Goal: Task Accomplishment & Management: Complete application form

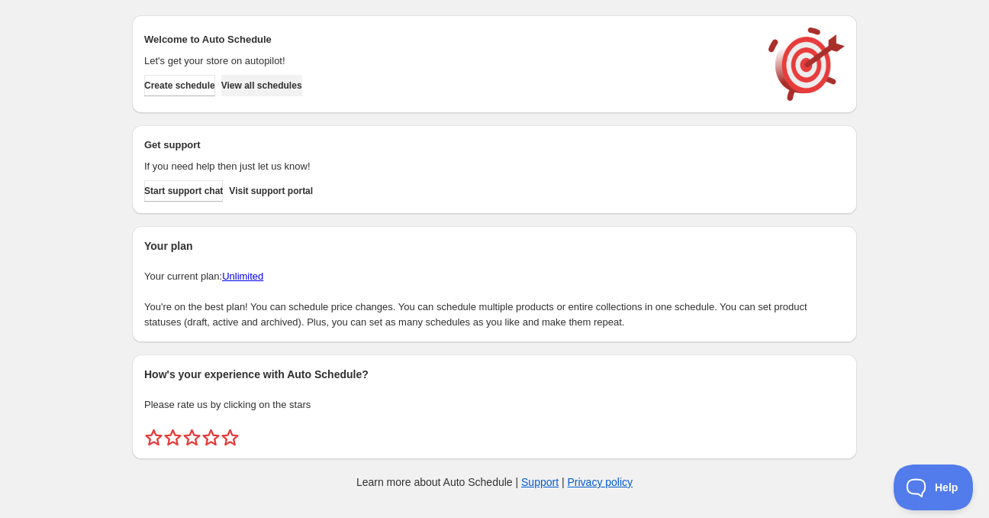
click at [239, 83] on button "View all schedules" at bounding box center [261, 85] width 81 height 21
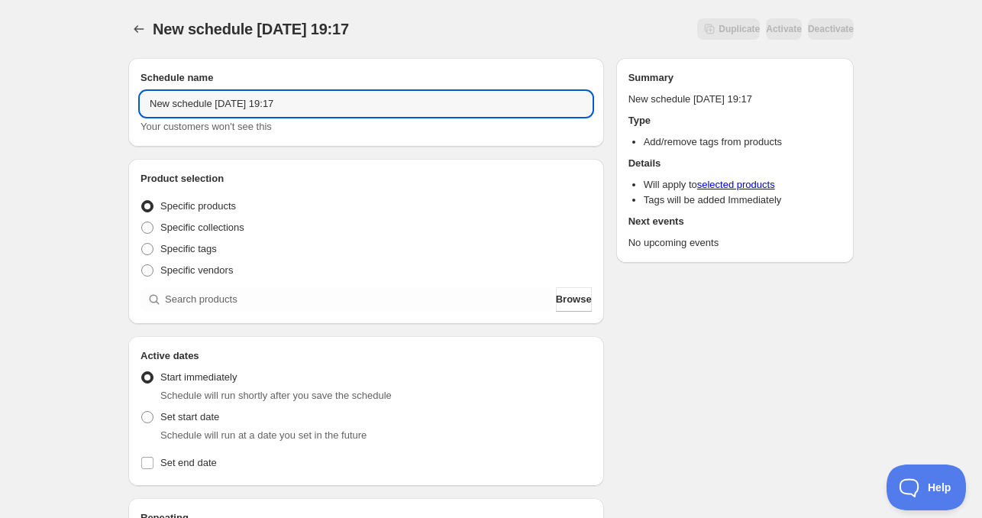
click at [89, 102] on div "New schedule Sep 05 2025 19:17. This page is ready New schedule Sep 05 2025 19:…" at bounding box center [491, 462] width 982 height 925
click at [204, 101] on input "Mon Sep 05 2025 19:17" at bounding box center [365, 104] width 451 height 24
click at [156, 103] on input "Mon Sep 05 2025 19:17" at bounding box center [365, 104] width 451 height 24
click at [155, 104] on input "Mon Sep 05 2025 19:17" at bounding box center [365, 104] width 451 height 24
click at [191, 109] on input "Sat Sep 05 2025 19:17" at bounding box center [365, 104] width 451 height 24
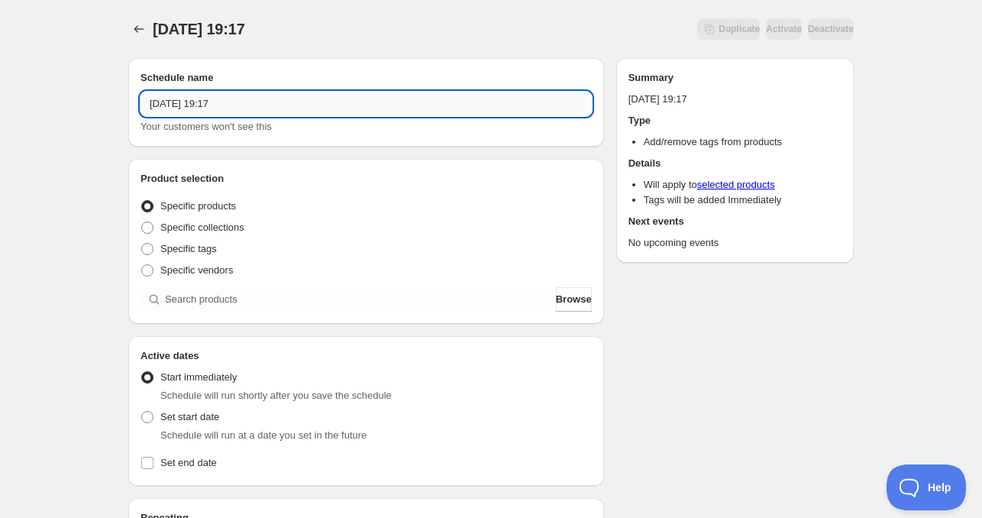
click at [193, 108] on input "Sat Sep 05 2025 19:17" at bounding box center [365, 104] width 451 height 24
drag, startPoint x: 224, startPoint y: 108, endPoint x: 304, endPoint y: 105, distance: 80.2
click at [303, 105] on input "Sat Sep 06 2025 19:17" at bounding box center [365, 104] width 451 height 24
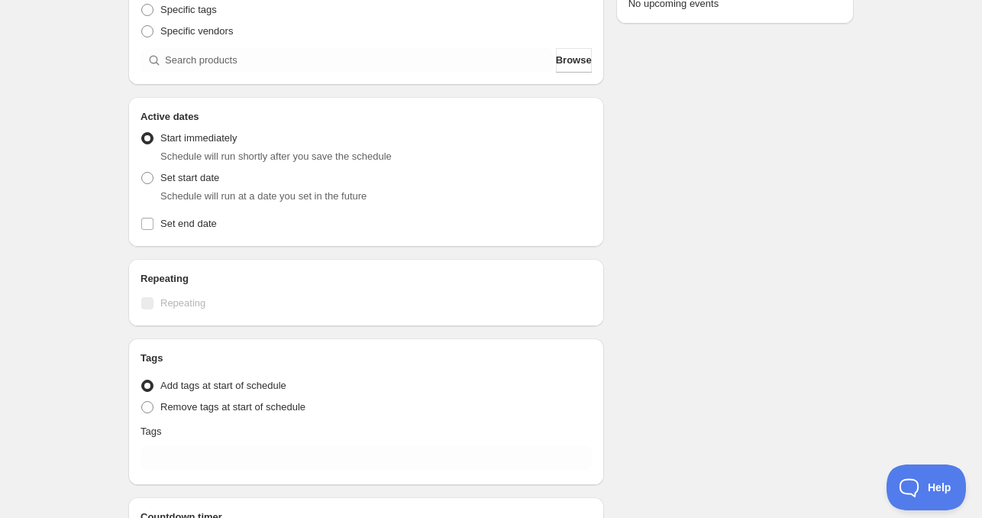
scroll to position [305, 0]
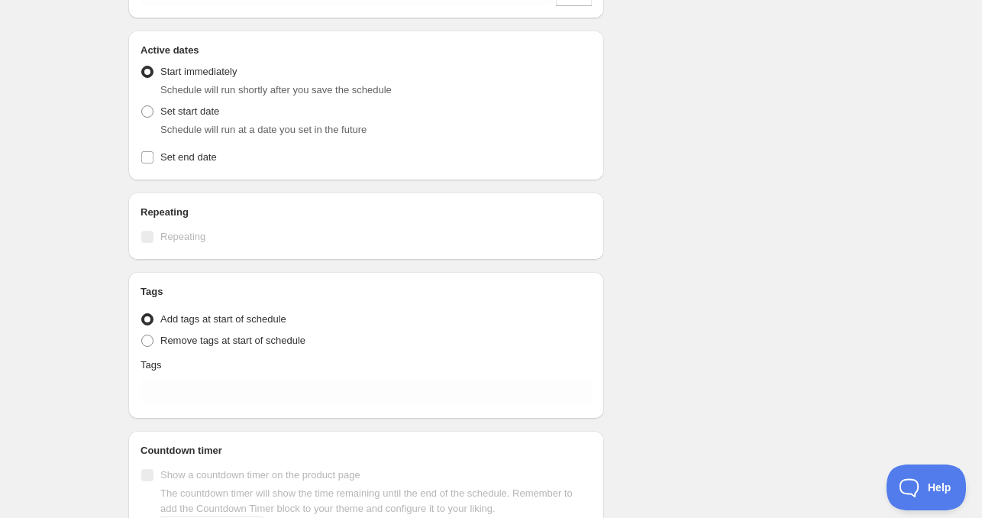
type input "Sat Sep 06 2025 4am"
click at [158, 115] on label "Set start date" at bounding box center [179, 111] width 79 height 21
click at [142, 106] on input "Set start date" at bounding box center [141, 105] width 1 height 1
radio input "true"
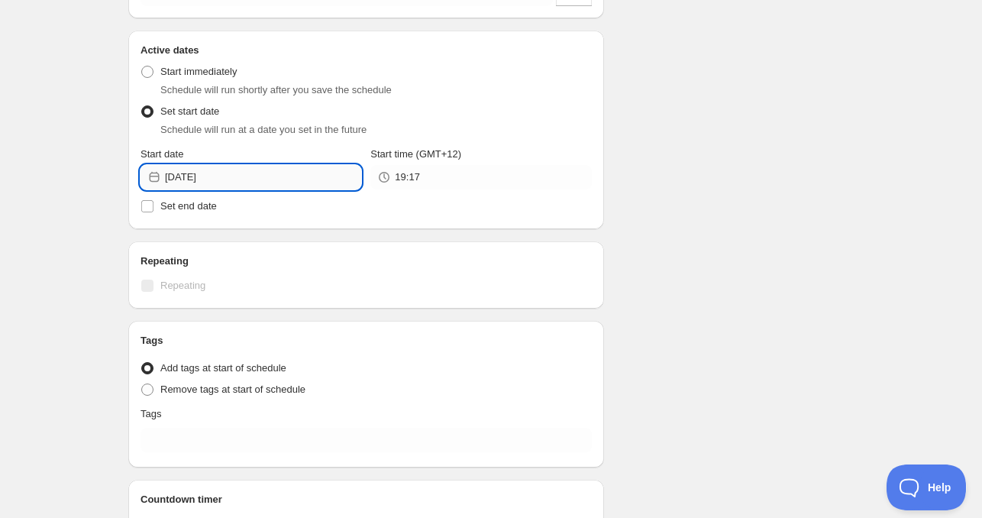
click at [264, 182] on input "2025-09-05" at bounding box center [263, 177] width 196 height 24
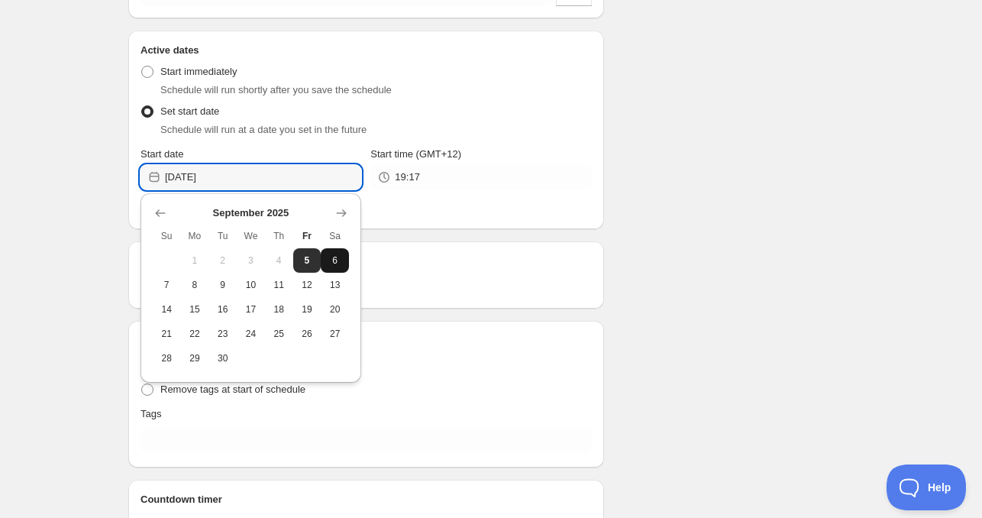
click at [334, 266] on button "6" at bounding box center [335, 260] width 28 height 24
type input "2025-09-06"
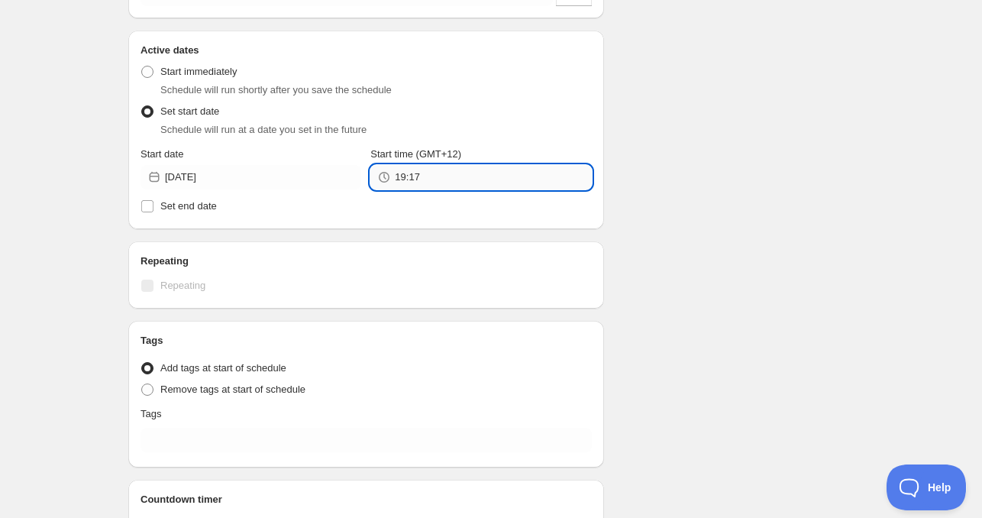
click at [440, 183] on input "19:17" at bounding box center [493, 177] width 196 height 24
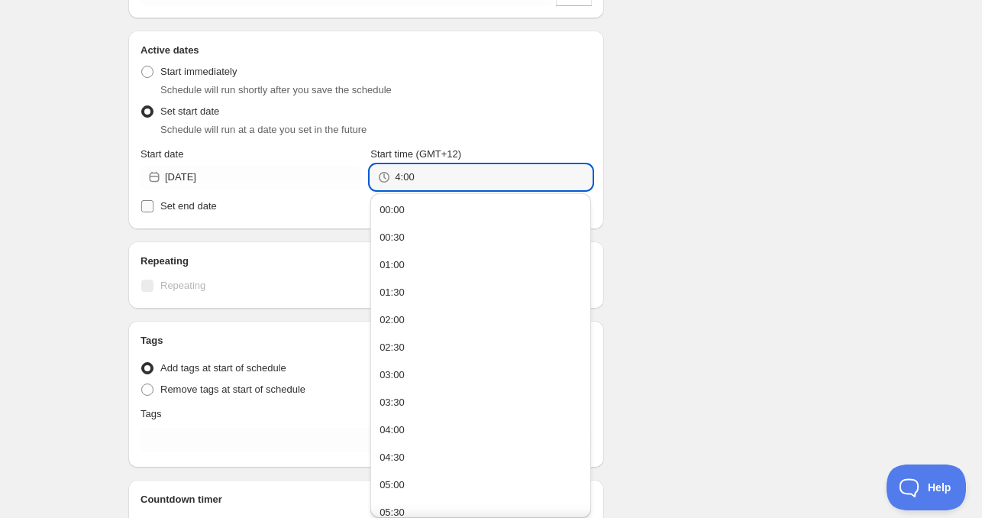
type input "04:00"
click at [212, 202] on span "Set end date" at bounding box center [188, 205] width 56 height 11
click at [153, 202] on input "Set end date" at bounding box center [147, 206] width 12 height 12
checkbox input "true"
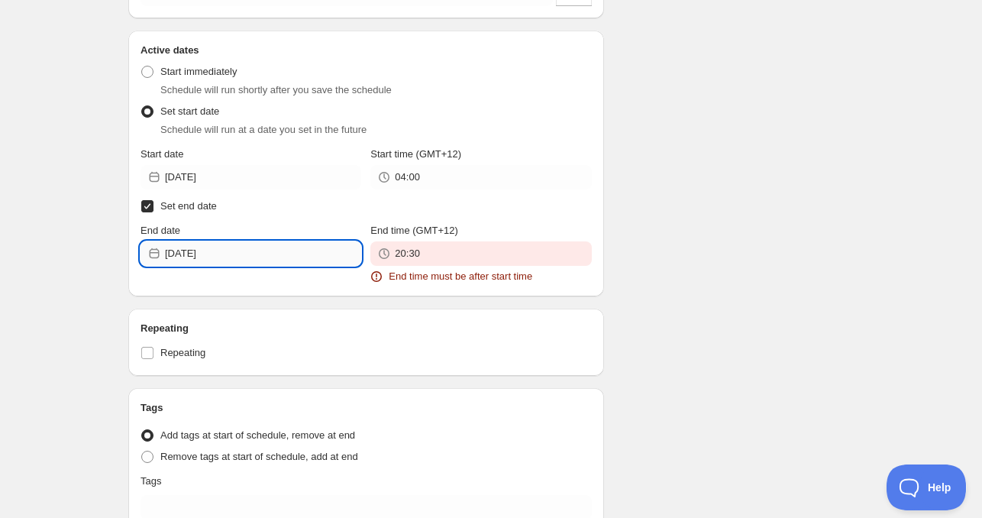
click at [245, 256] on input "2025-09-05" at bounding box center [263, 253] width 196 height 24
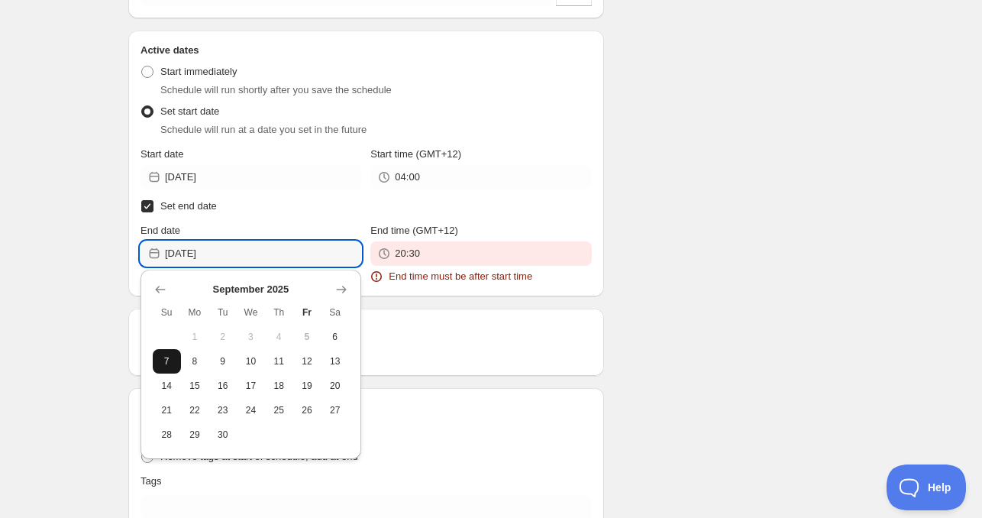
click at [169, 366] on span "7" at bounding box center [167, 361] width 16 height 12
type input "2025-09-07"
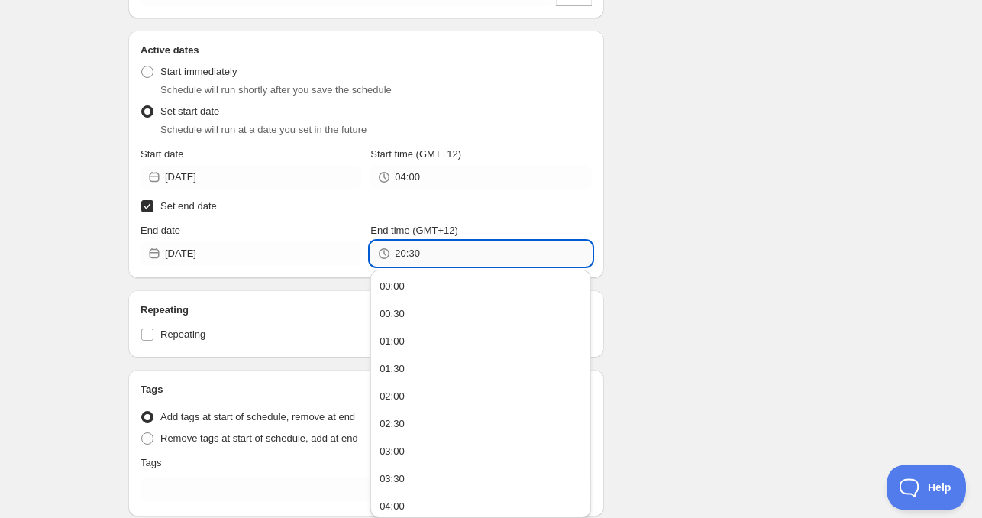
click at [441, 252] on input "20:30" at bounding box center [493, 253] width 196 height 24
type input "4:00"
click at [567, 211] on label "Set end date" at bounding box center [365, 205] width 451 height 21
click at [153, 211] on input "Set end date" at bounding box center [147, 206] width 12 height 12
checkbox input "false"
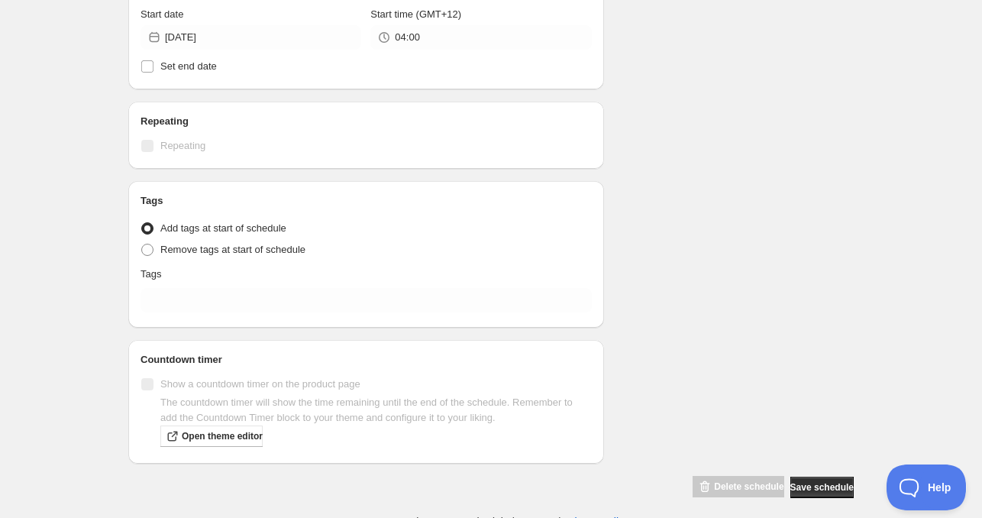
scroll to position [454, 0]
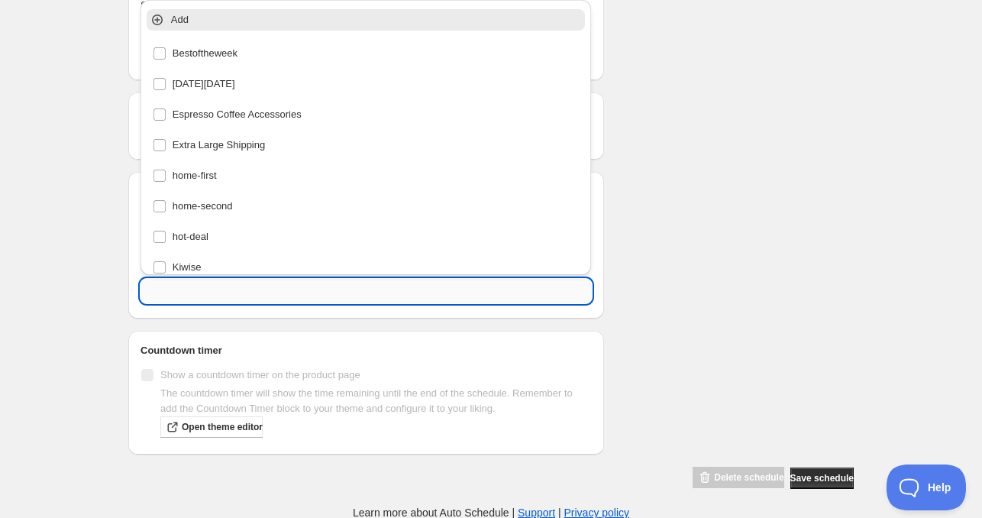
click at [173, 289] on input "text" at bounding box center [365, 291] width 451 height 24
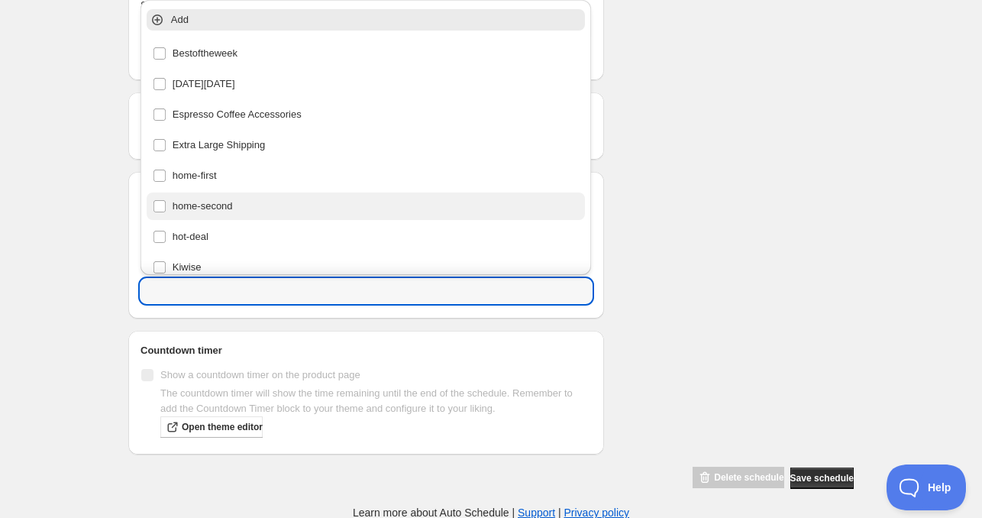
drag, startPoint x: 200, startPoint y: 174, endPoint x: 342, endPoint y: 199, distance: 144.2
click at [200, 173] on div "home-first" at bounding box center [366, 175] width 427 height 21
type input "home-first"
checkbox input "true"
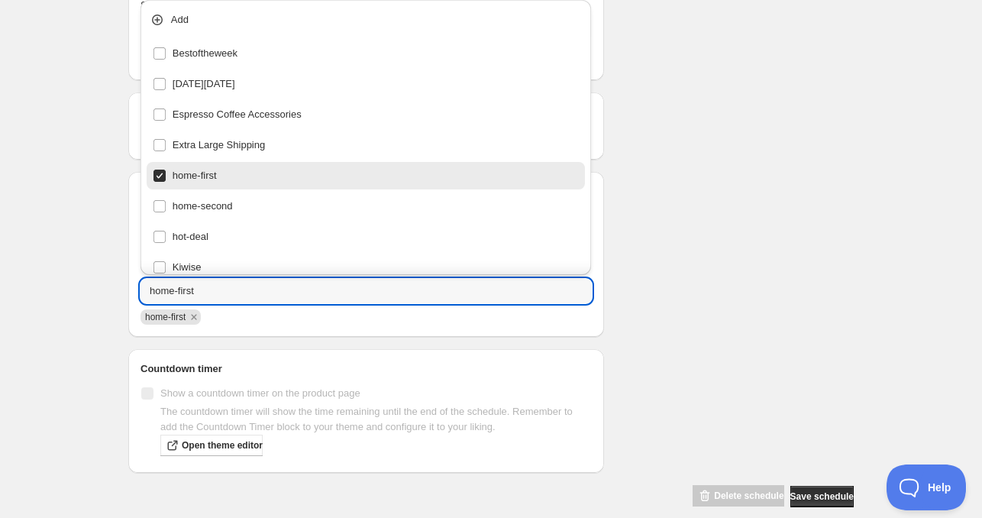
click at [760, 219] on div "Schedule name Sat Sep 06 2025 4am Your customers won't see this Product selecti…" at bounding box center [484, 50] width 737 height 916
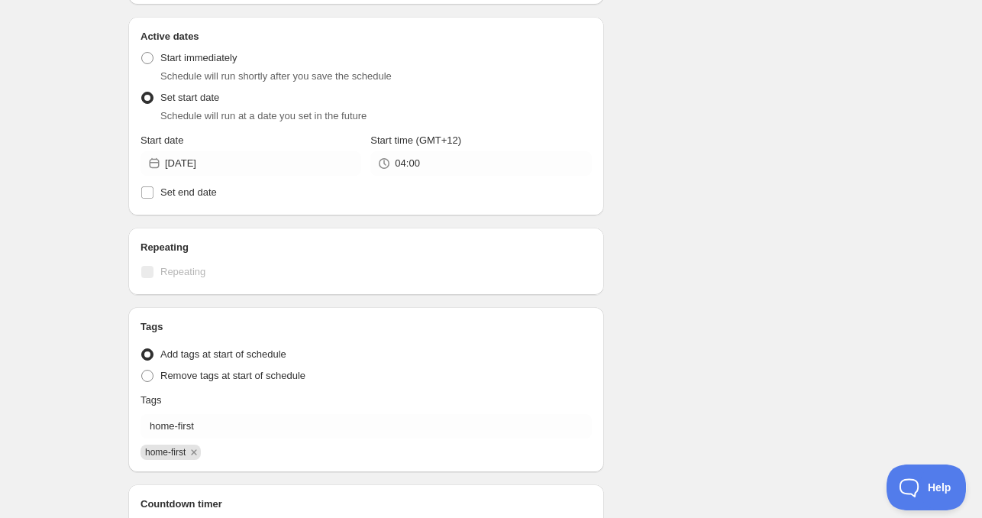
scroll to position [302, 0]
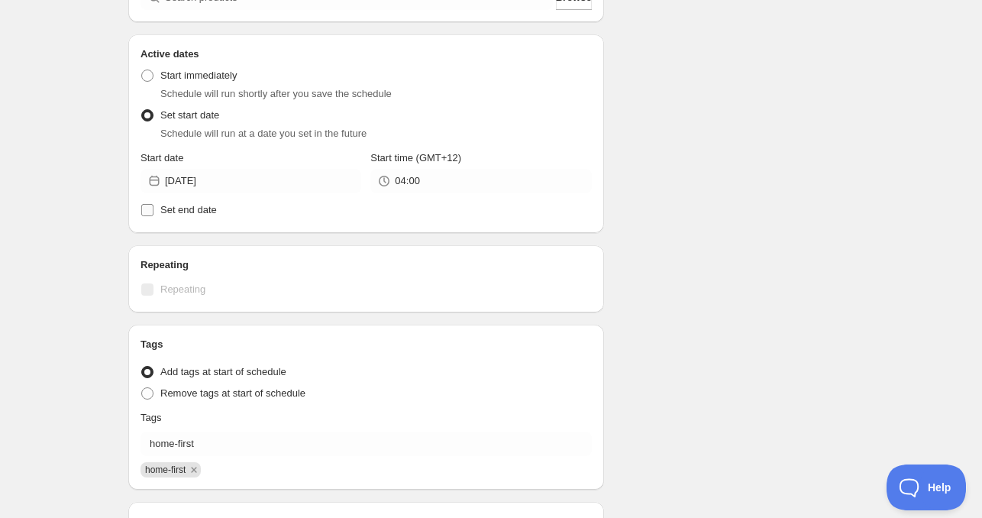
click at [226, 216] on label "Set end date" at bounding box center [365, 209] width 451 height 21
click at [153, 216] on input "Set end date" at bounding box center [147, 210] width 12 height 12
checkbox input "true"
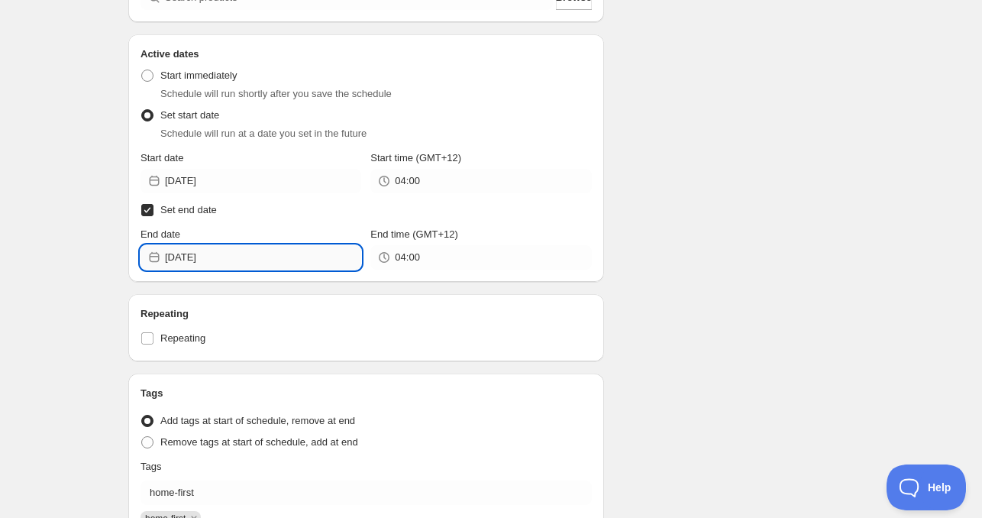
click at [257, 253] on input "2025-09-07" at bounding box center [263, 257] width 196 height 24
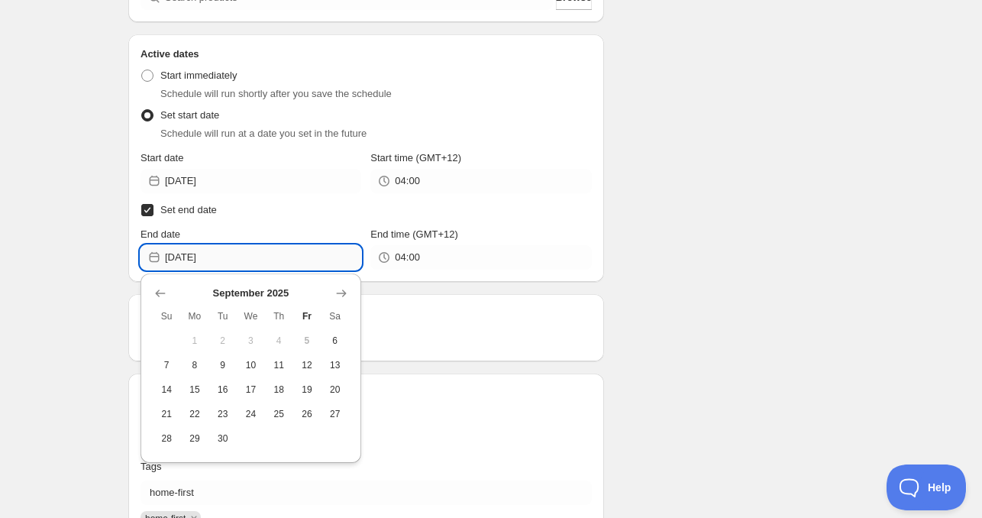
click at [260, 251] on input "2025-09-07" at bounding box center [263, 257] width 196 height 24
click at [536, 294] on div "Repeating Repeating" at bounding box center [366, 327] width 476 height 67
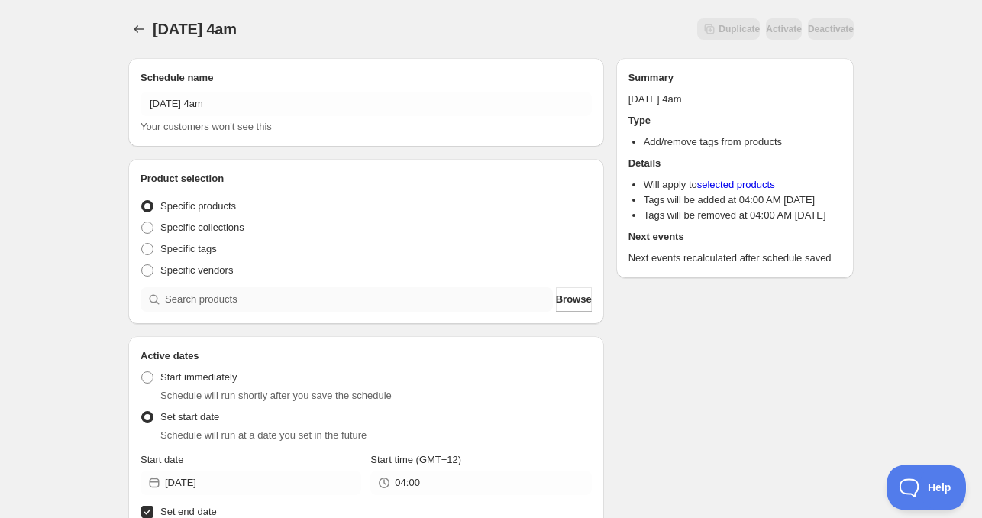
scroll to position [0, 0]
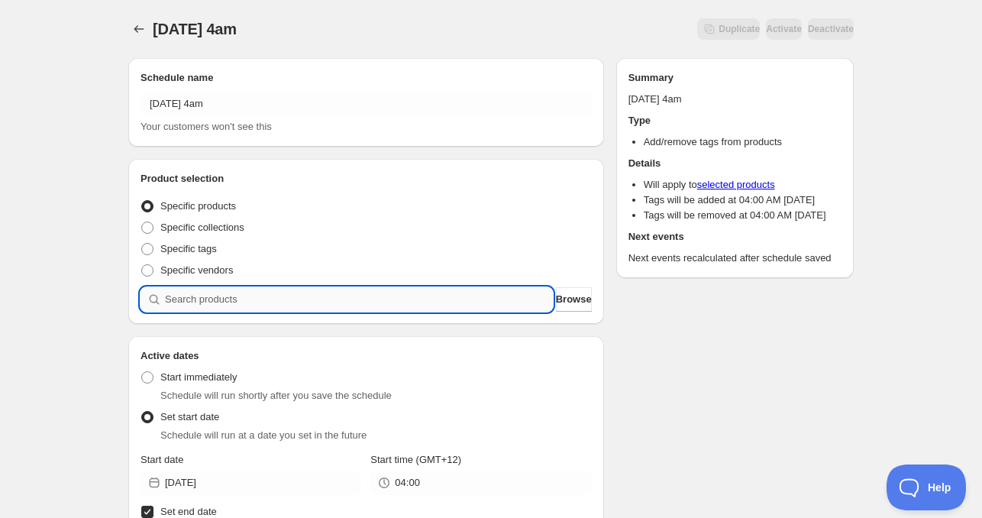
click at [242, 301] on input "search" at bounding box center [359, 299] width 388 height 24
paste input "CNH24155"
type input "CNH24155"
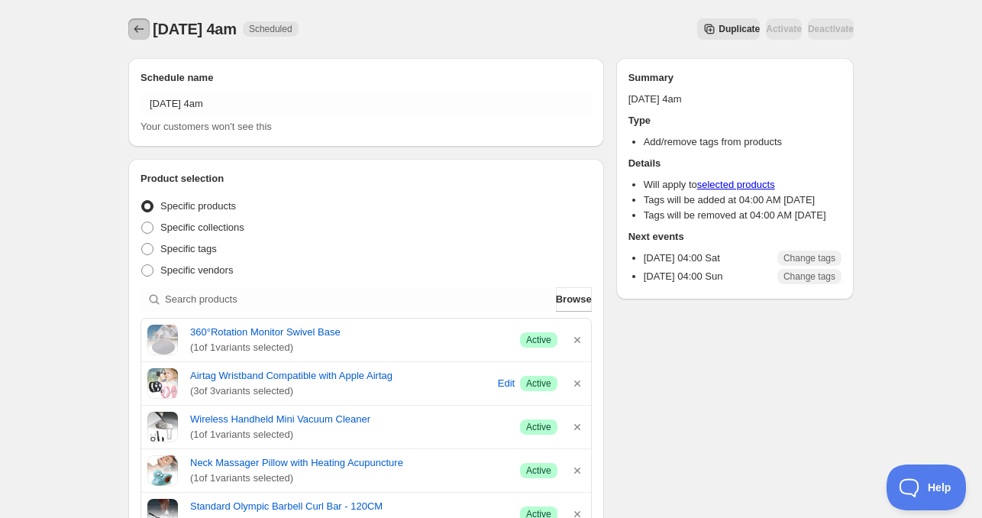
click at [144, 33] on icon "Schedules" at bounding box center [138, 28] width 15 height 15
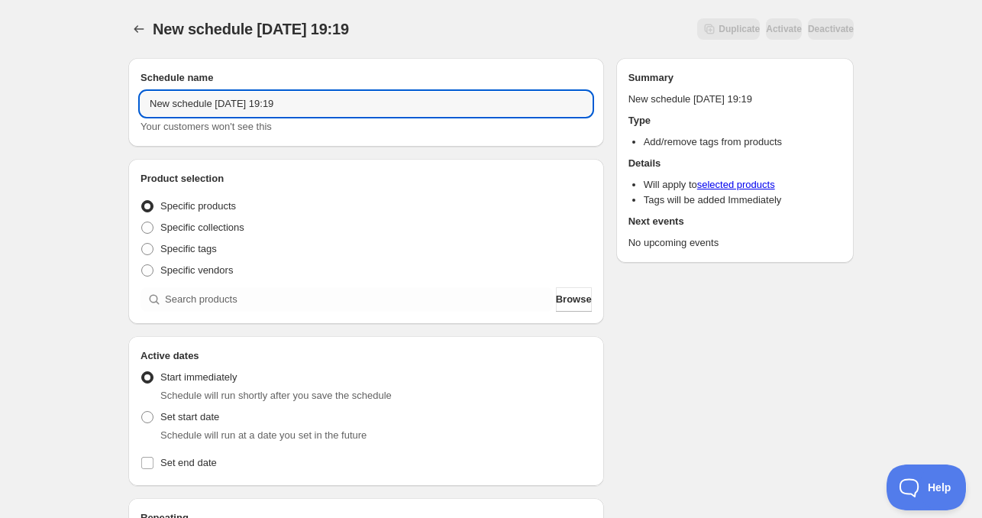
drag, startPoint x: 174, startPoint y: 103, endPoint x: 126, endPoint y: 111, distance: 48.8
click at [131, 105] on div "Schedule name New schedule Sep 05 2025 19:19 Your customers won't see this" at bounding box center [366, 102] width 476 height 89
drag, startPoint x: 195, startPoint y: 110, endPoint x: 208, endPoint y: 128, distance: 22.0
click at [195, 110] on input "Sat Sep 05 2025 19:19" at bounding box center [365, 104] width 451 height 24
drag, startPoint x: 225, startPoint y: 100, endPoint x: 366, endPoint y: 121, distance: 142.7
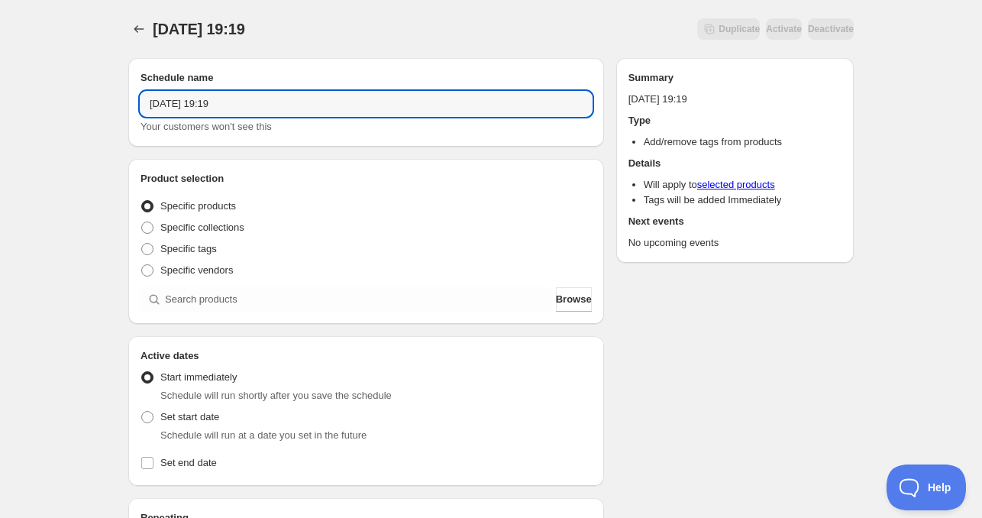
click at [343, 111] on input "Sat Sep 06 2025 19:19" at bounding box center [365, 104] width 451 height 24
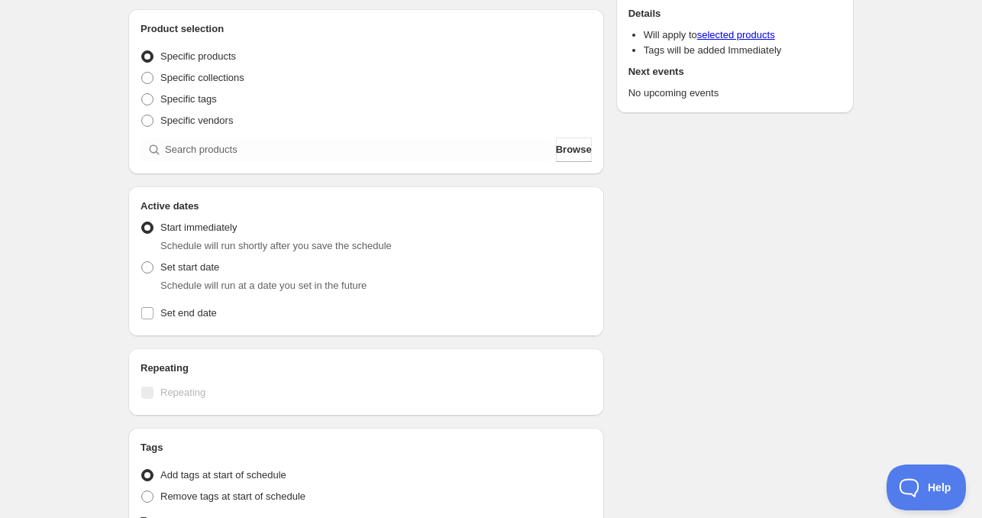
scroll to position [153, 0]
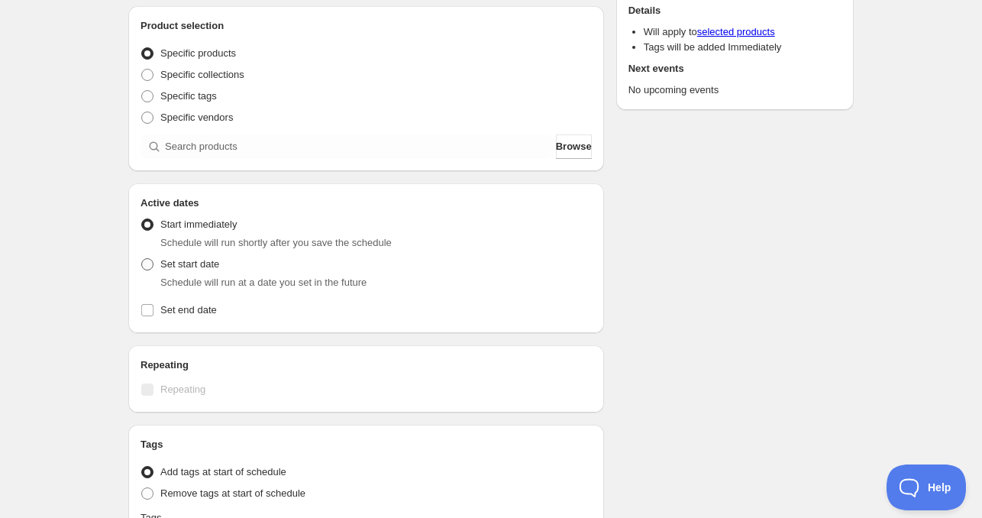
type input "Sat Sep 06 2025 11am"
click at [205, 266] on span "Set start date" at bounding box center [189, 263] width 59 height 11
click at [142, 259] on input "Set start date" at bounding box center [141, 258] width 1 height 1
radio input "true"
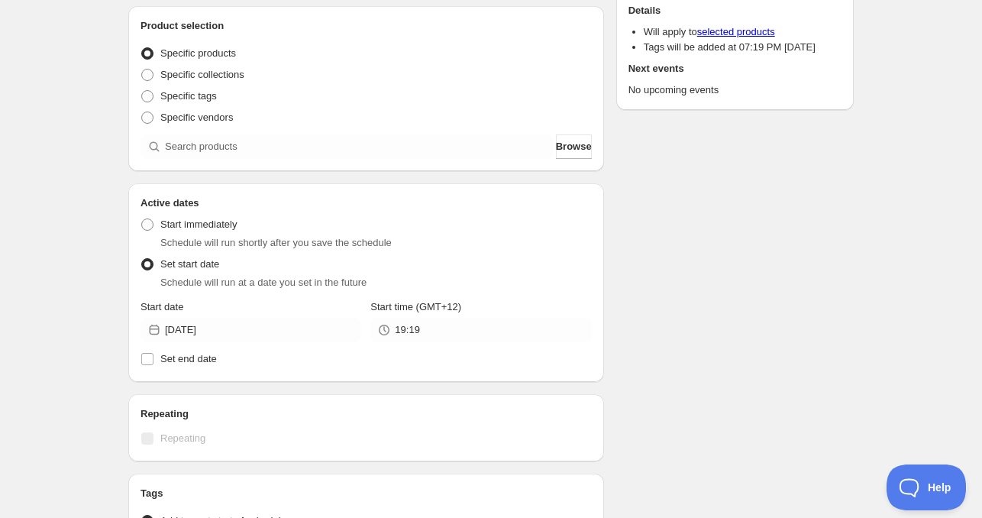
click at [278, 295] on div "Active Date Type Start immediately Schedule will run shortly after you save the…" at bounding box center [365, 290] width 451 height 159
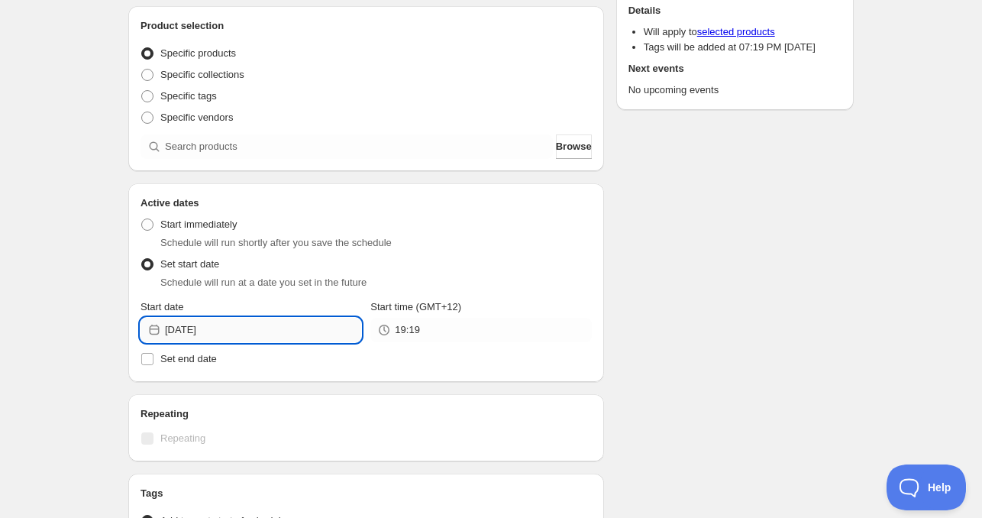
click at [255, 319] on input "2025-09-05" at bounding box center [263, 330] width 196 height 24
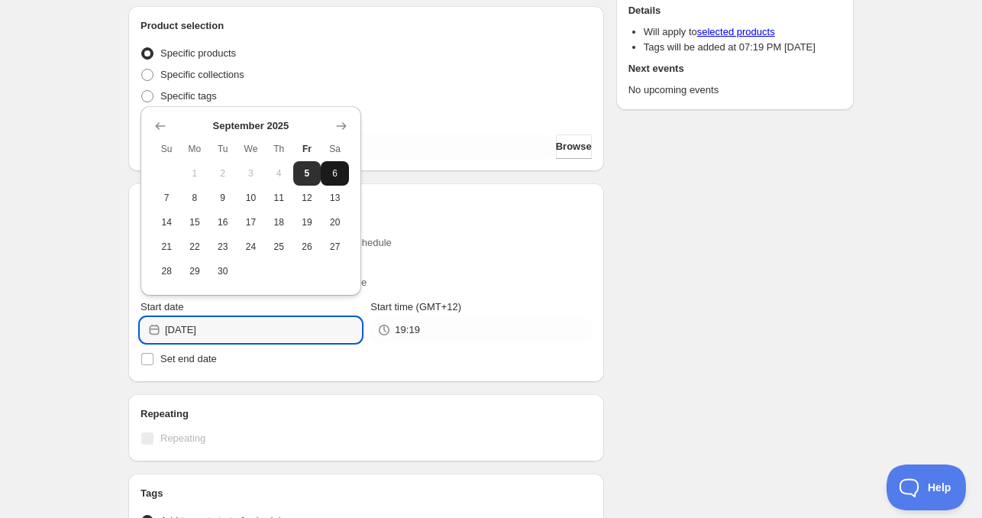
click at [336, 173] on span "6" at bounding box center [335, 173] width 16 height 12
type input "2025-09-06"
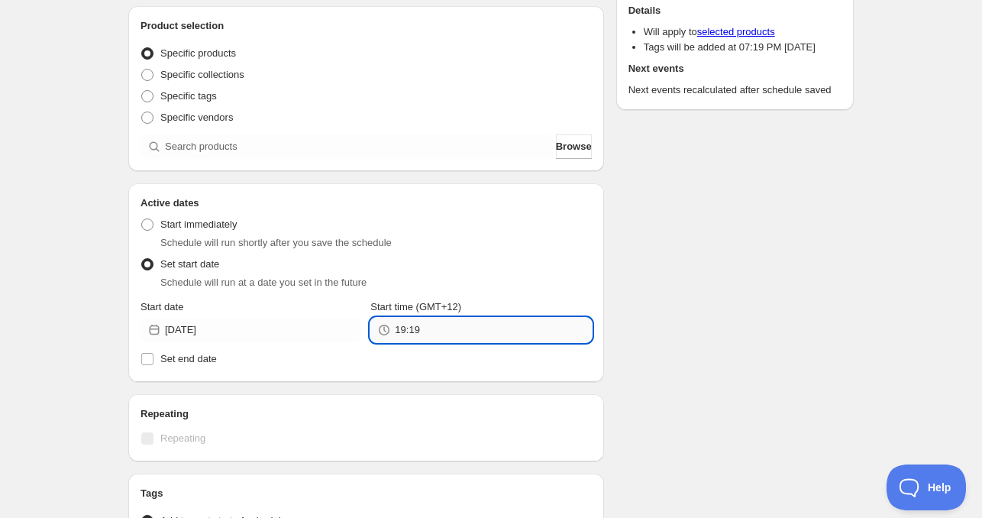
click at [434, 325] on input "19:19" at bounding box center [493, 330] width 196 height 24
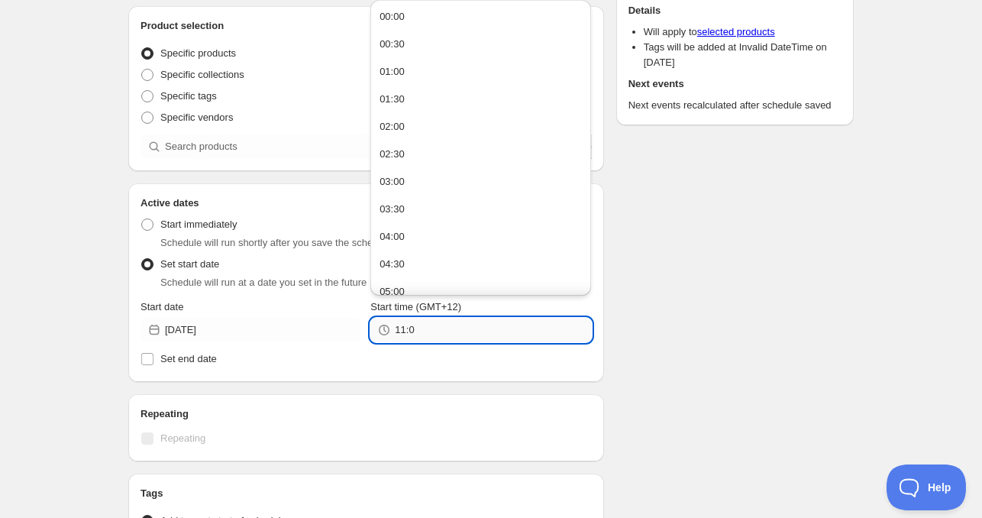
click at [434, 325] on input "11:0" at bounding box center [493, 330] width 196 height 24
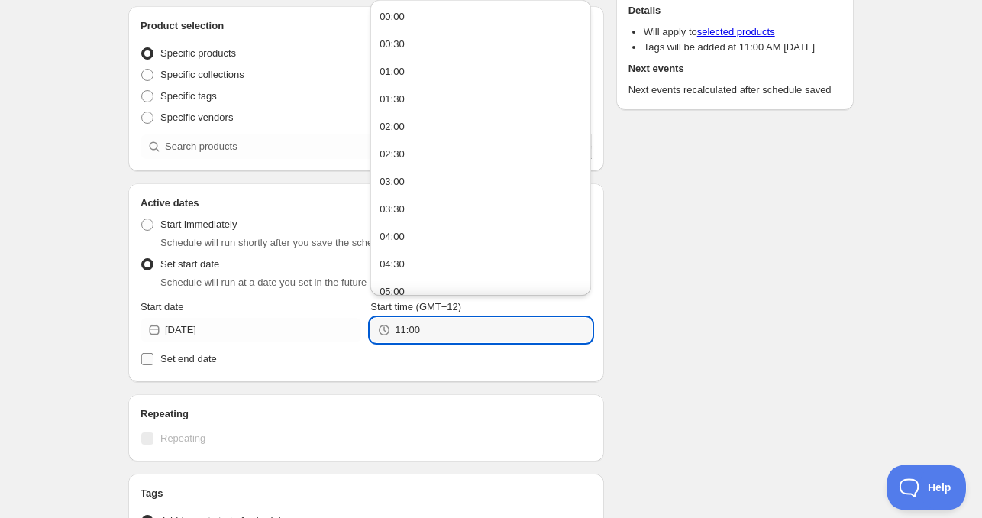
type input "11:00"
click at [198, 363] on span "Set end date" at bounding box center [188, 358] width 56 height 11
click at [153, 363] on input "Set end date" at bounding box center [147, 359] width 12 height 12
checkbox input "true"
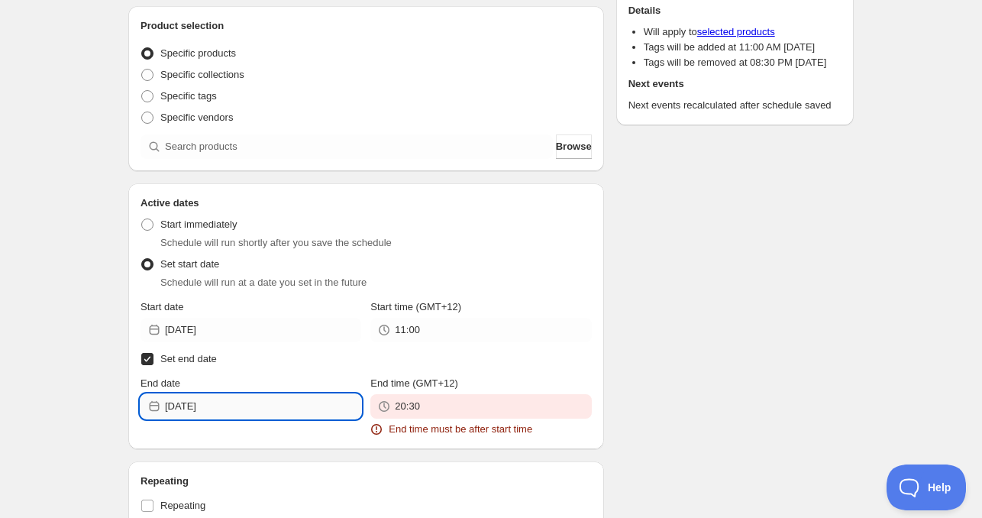
click at [241, 399] on input "2025-09-05" at bounding box center [263, 406] width 196 height 24
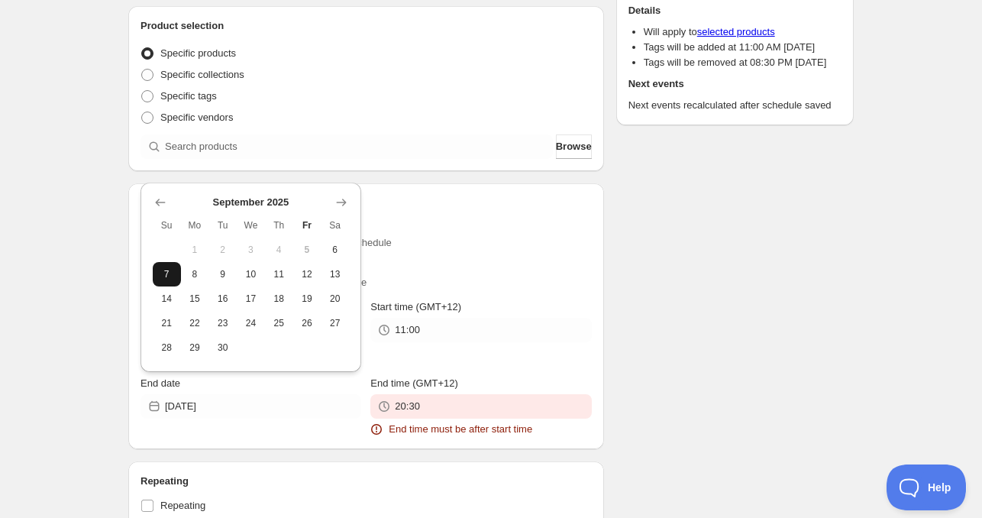
click at [171, 268] on span "7" at bounding box center [167, 274] width 16 height 12
type input "2025-09-07"
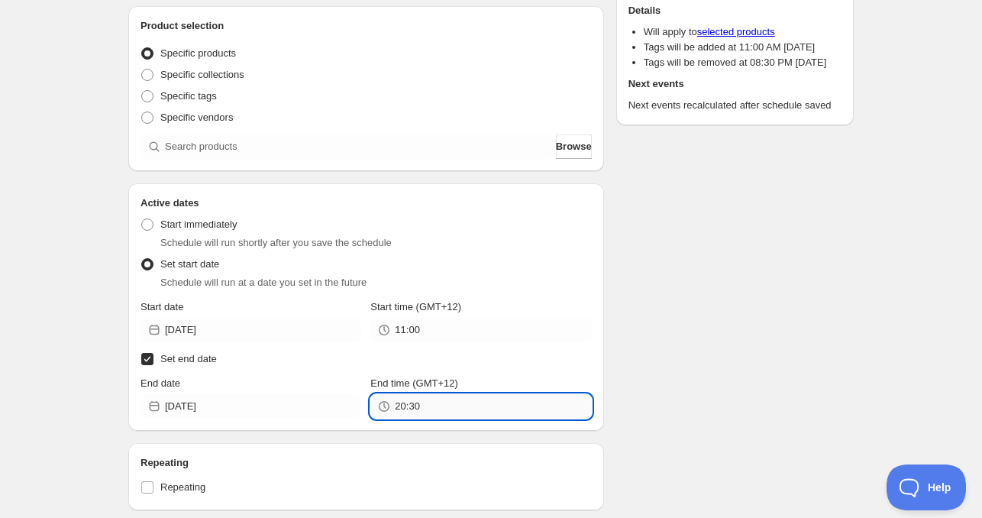
click at [450, 411] on input "20:30" at bounding box center [493, 406] width 196 height 24
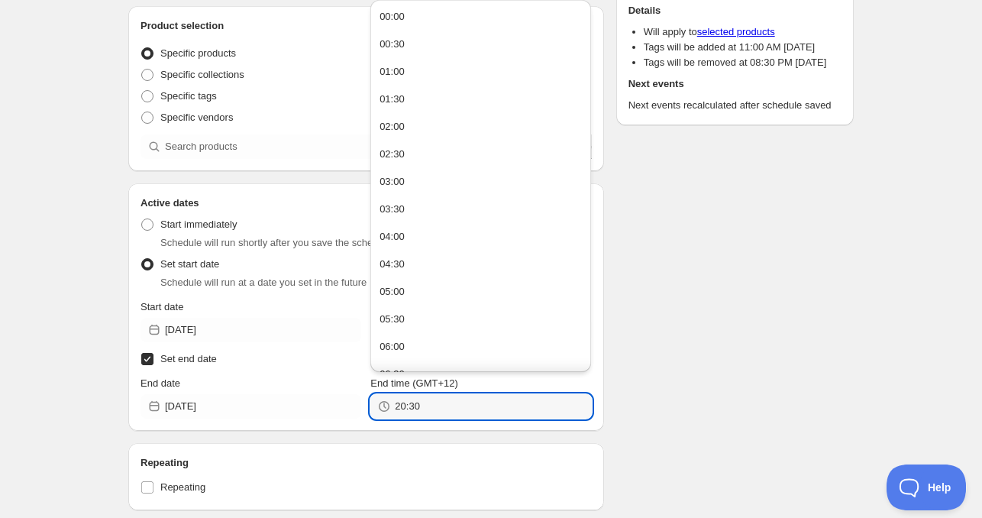
paste input "11:0"
type input "11:00"
click at [702, 392] on div "Schedule name Sat Sep 06 2025 11am Your customers won't see this Product select…" at bounding box center [484, 366] width 737 height 947
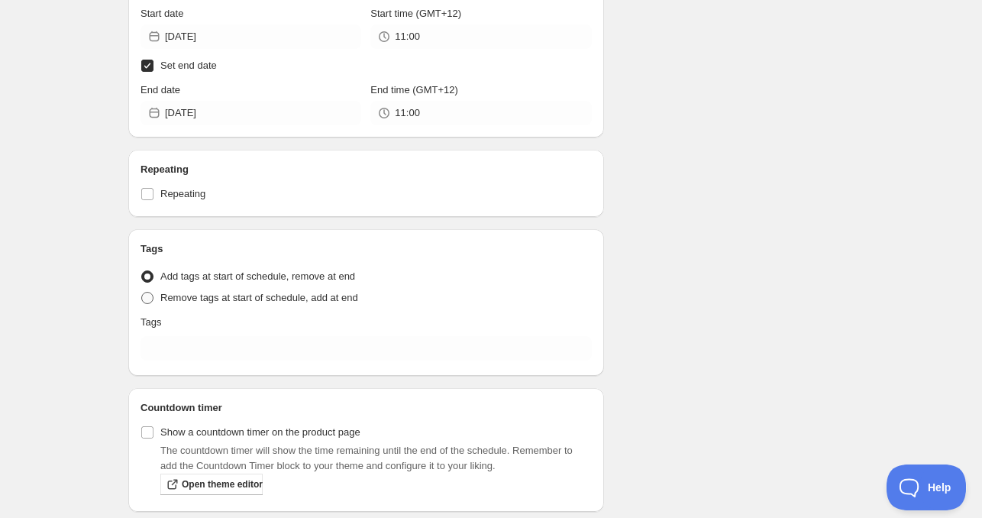
scroll to position [503, 0]
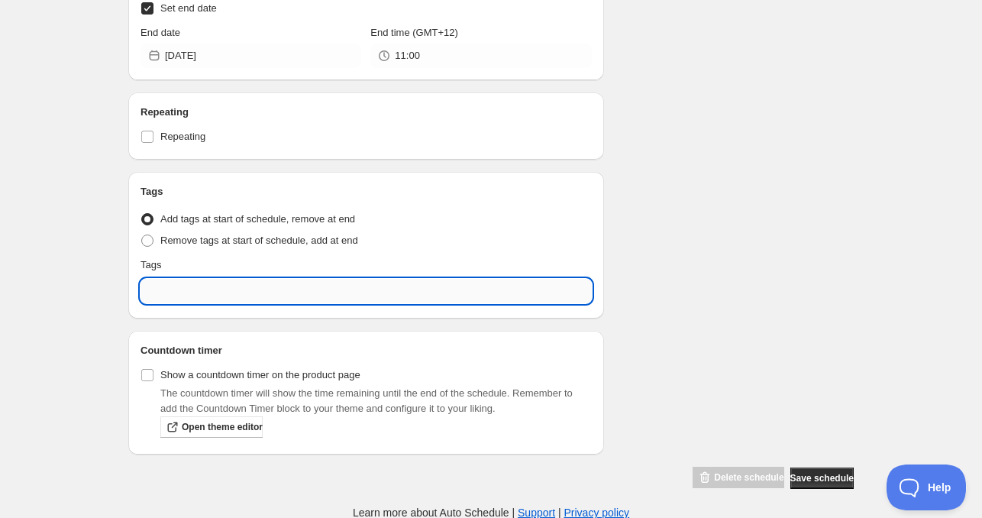
click at [211, 289] on input "text" at bounding box center [365, 291] width 451 height 24
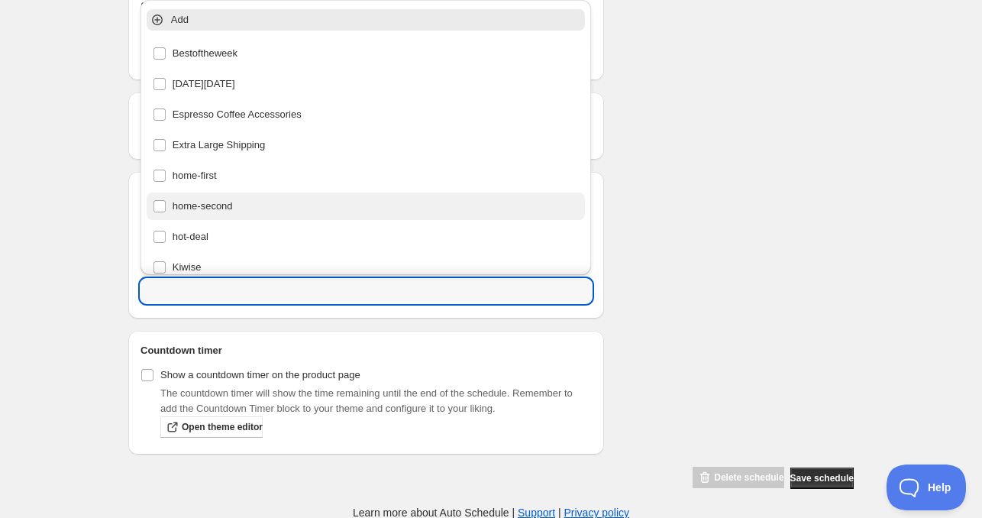
click at [211, 201] on div "home-second" at bounding box center [366, 205] width 427 height 21
type input "home-second"
checkbox input "true"
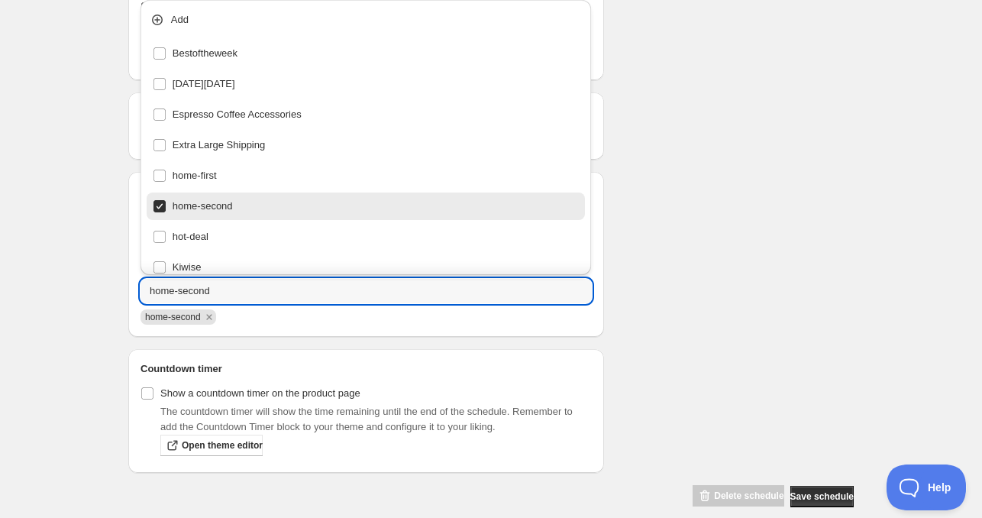
click at [729, 272] on div "Schedule name Sat Sep 06 2025 11am Your customers won't see this Product select…" at bounding box center [484, 25] width 737 height 965
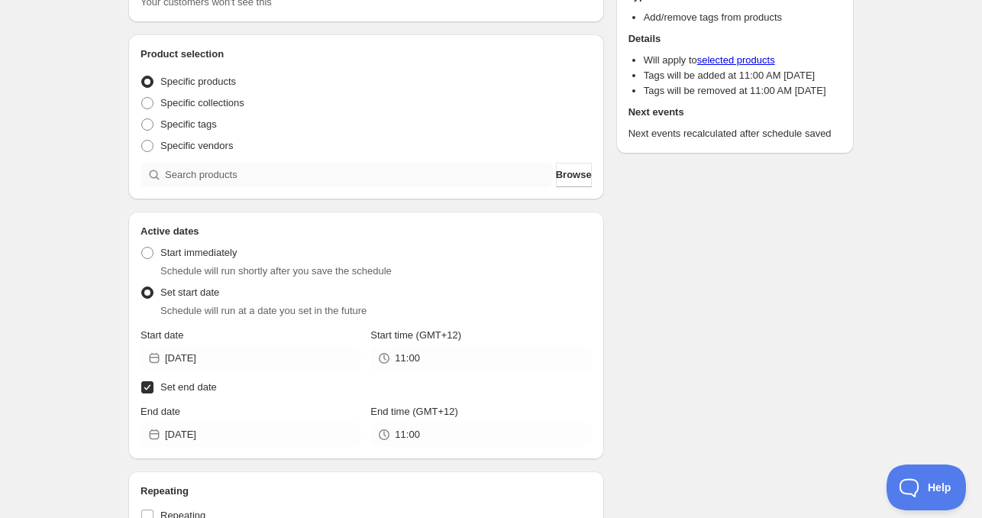
scroll to position [121, 0]
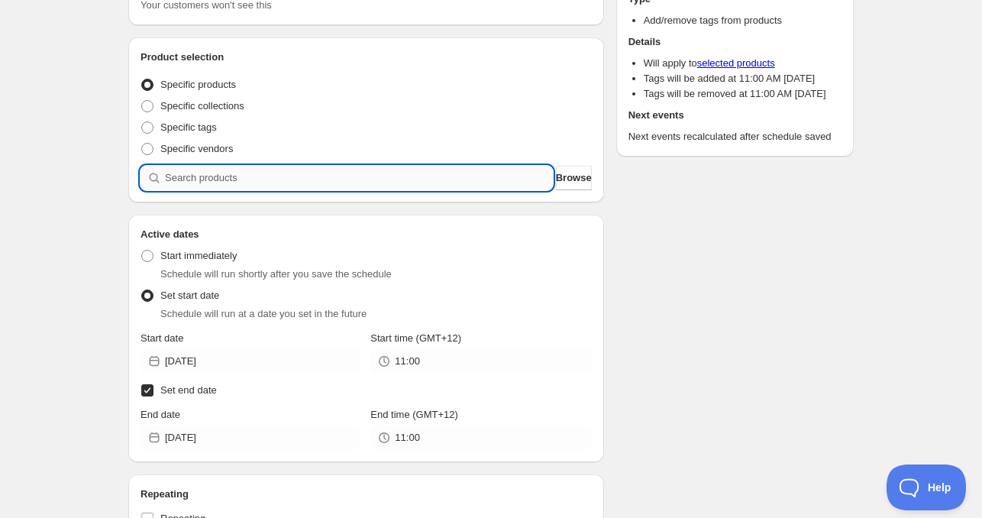
click at [272, 186] on input "search" at bounding box center [359, 178] width 388 height 24
paste input "search"
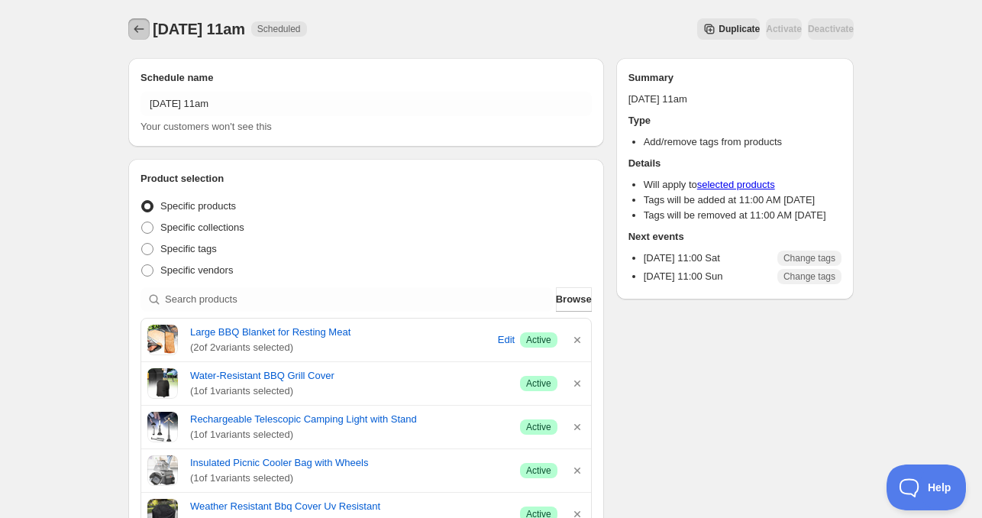
click at [131, 31] on icon "Schedules" at bounding box center [138, 28] width 15 height 15
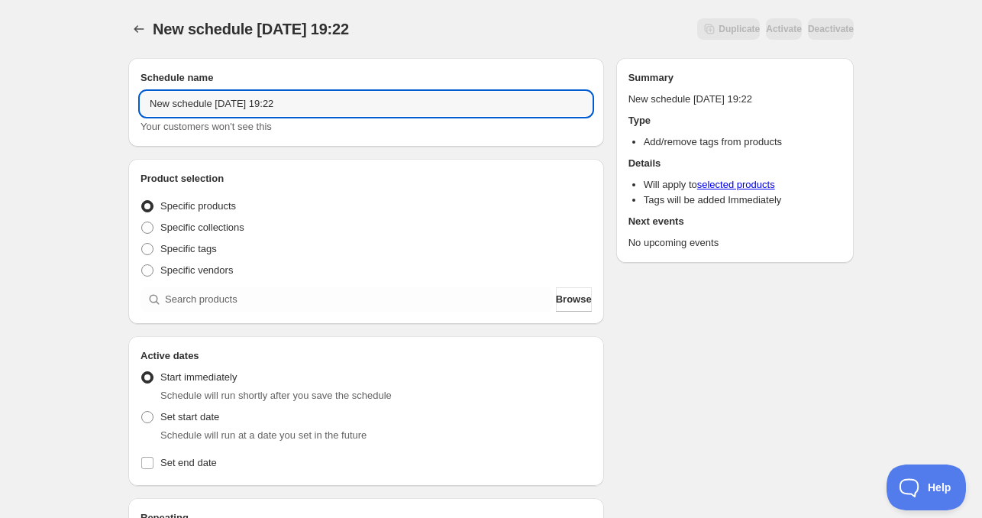
drag, startPoint x: 211, startPoint y: 109, endPoint x: 34, endPoint y: 90, distance: 177.4
click at [37, 90] on div "New schedule Sep 05 2025 19:22. This page is ready New schedule Sep 05 2025 19:…" at bounding box center [491, 462] width 982 height 925
click at [200, 108] on input "Sun Sep 05 2025 19:22" at bounding box center [365, 104] width 451 height 24
drag, startPoint x: 226, startPoint y: 105, endPoint x: 377, endPoint y: 127, distance: 152.8
click at [370, 126] on div "Sun Sep 07 2025 19:22 Your customers won't see this" at bounding box center [365, 113] width 451 height 43
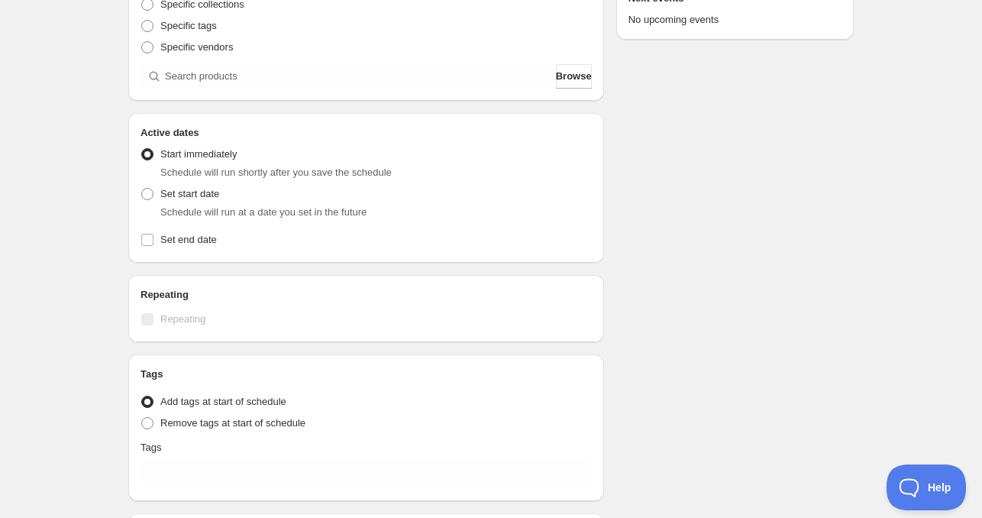
scroll to position [229, 0]
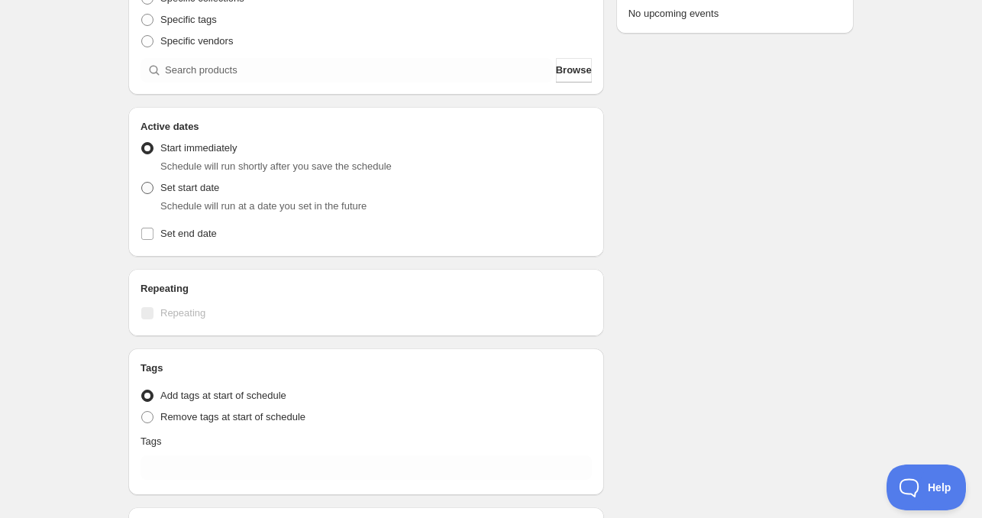
type input "Sun Sep 07 2025 4am"
click at [187, 187] on span "Set start date" at bounding box center [189, 187] width 59 height 11
click at [142, 182] on input "Set start date" at bounding box center [141, 182] width 1 height 1
radio input "true"
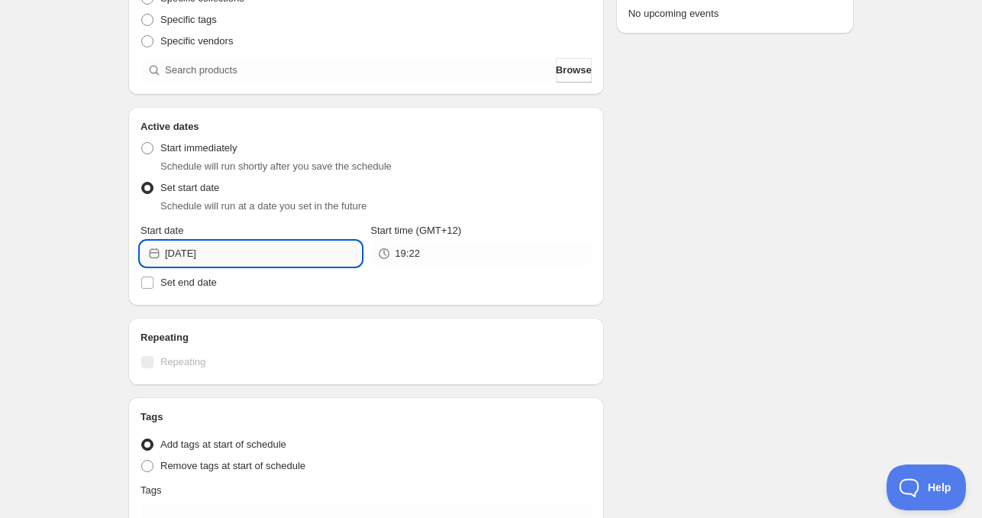
click at [231, 250] on input "2025-09-05" at bounding box center [263, 253] width 196 height 24
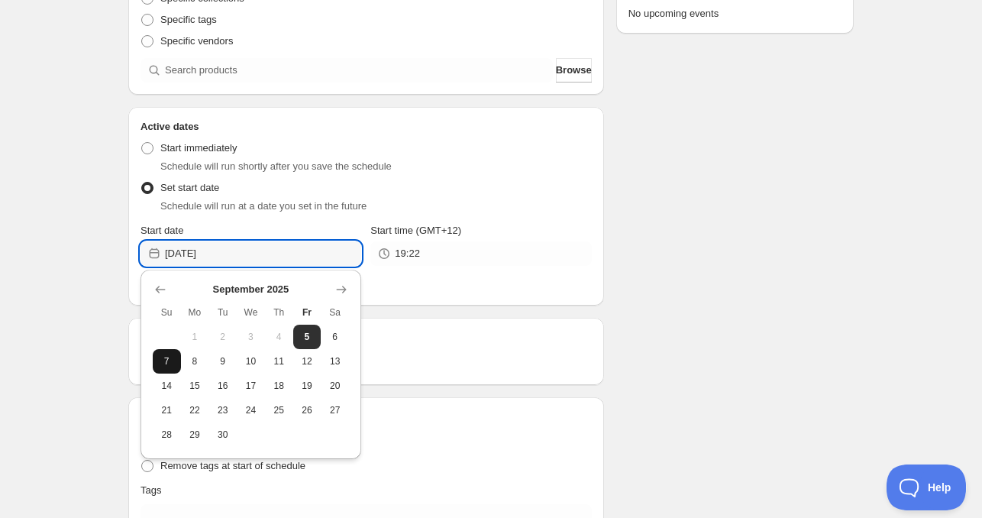
click at [171, 363] on span "7" at bounding box center [167, 361] width 16 height 12
type input "2025-09-07"
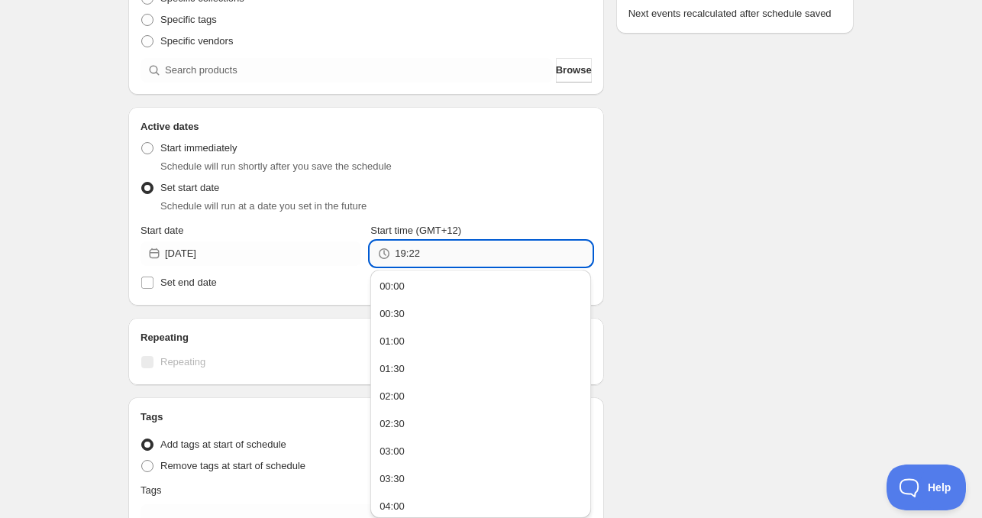
click at [432, 256] on input "19:22" at bounding box center [493, 253] width 196 height 24
type input "04:00"
click at [186, 279] on span "Set end date" at bounding box center [188, 281] width 56 height 11
click at [153, 279] on input "Set end date" at bounding box center [147, 282] width 12 height 12
checkbox input "true"
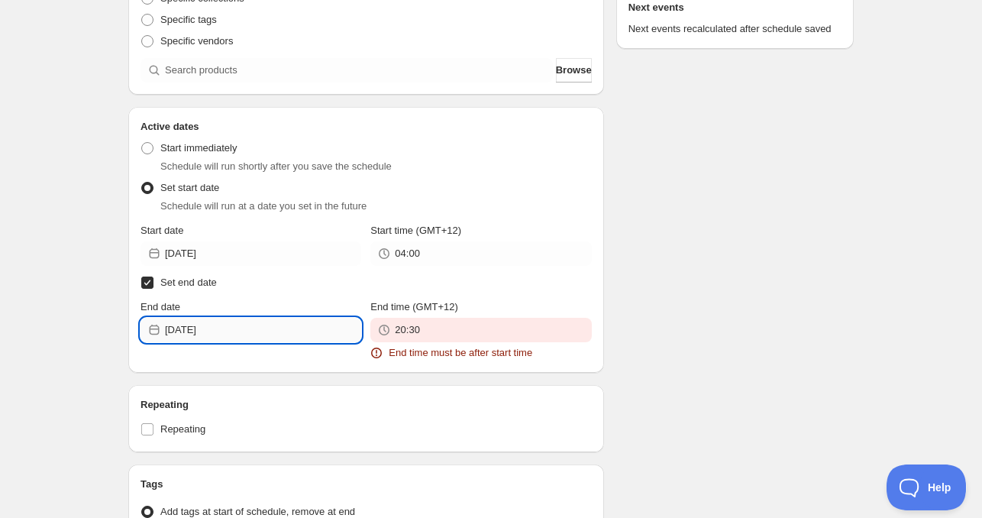
click at [234, 341] on input "2025-09-05" at bounding box center [263, 330] width 196 height 24
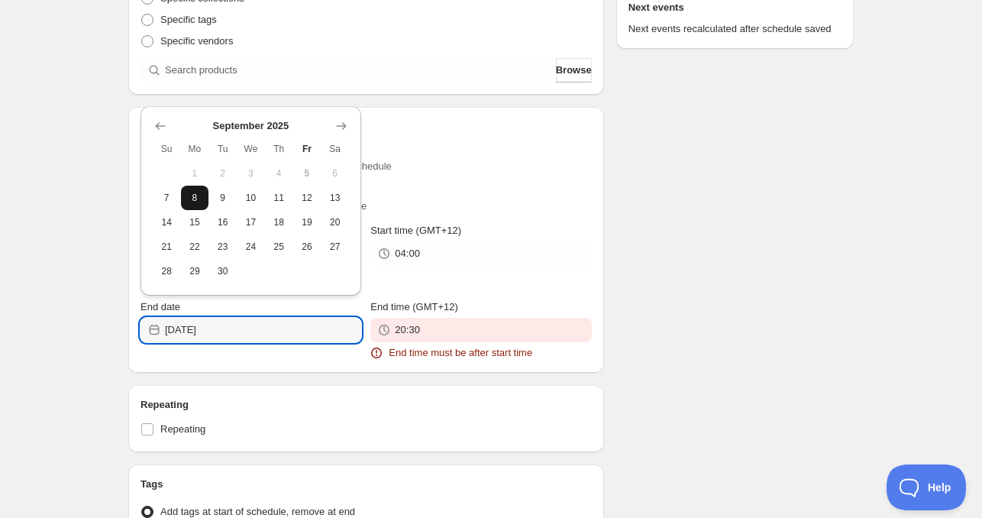
click at [192, 198] on span "8" at bounding box center [195, 198] width 16 height 12
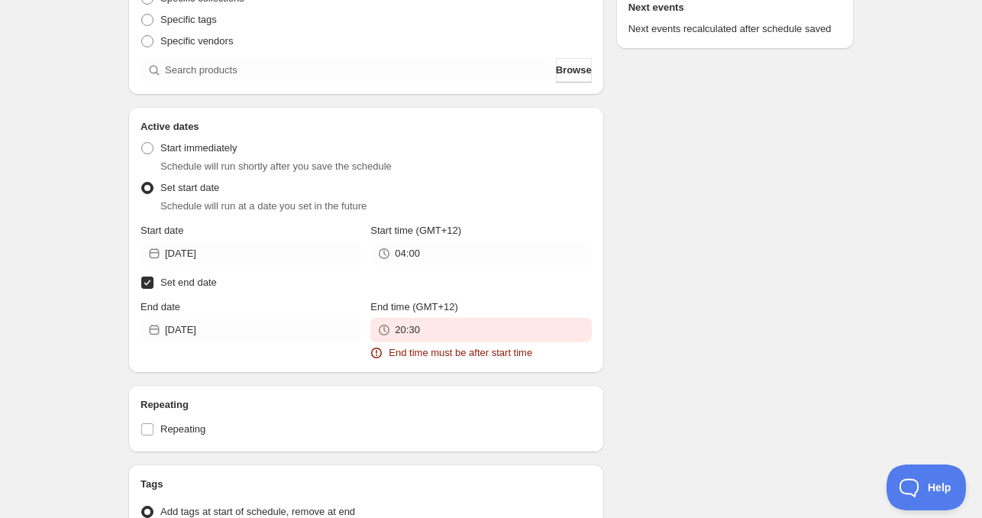
type input "2025-09-08"
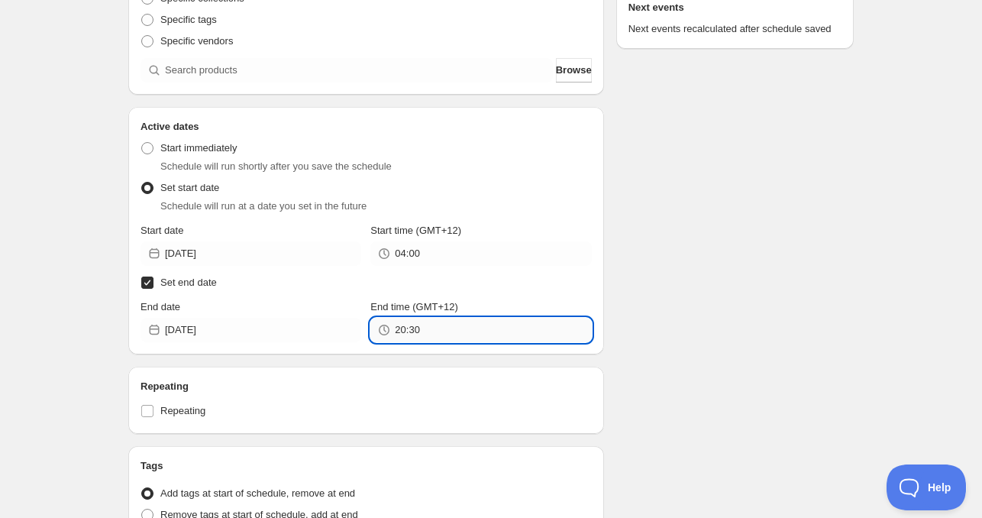
click at [452, 339] on input "20:30" at bounding box center [493, 330] width 196 height 24
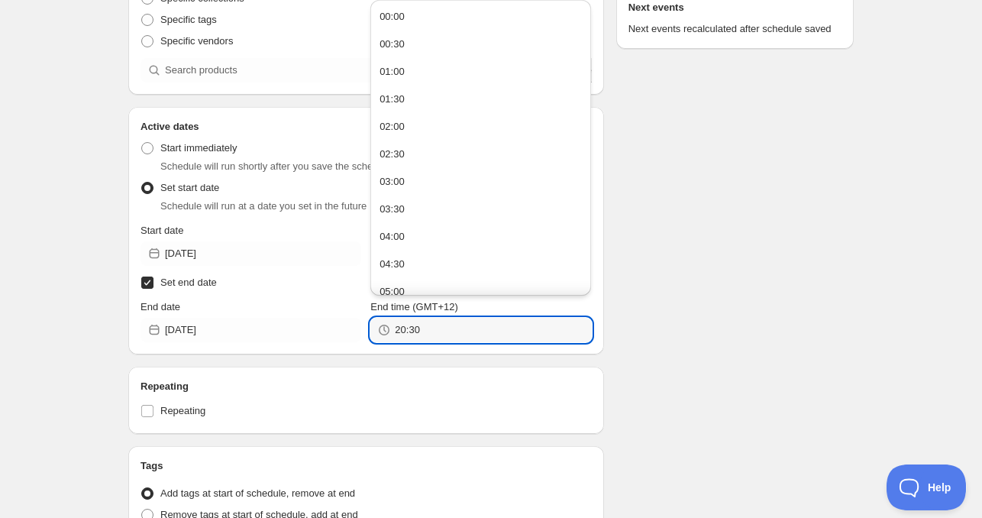
paste input "4:0"
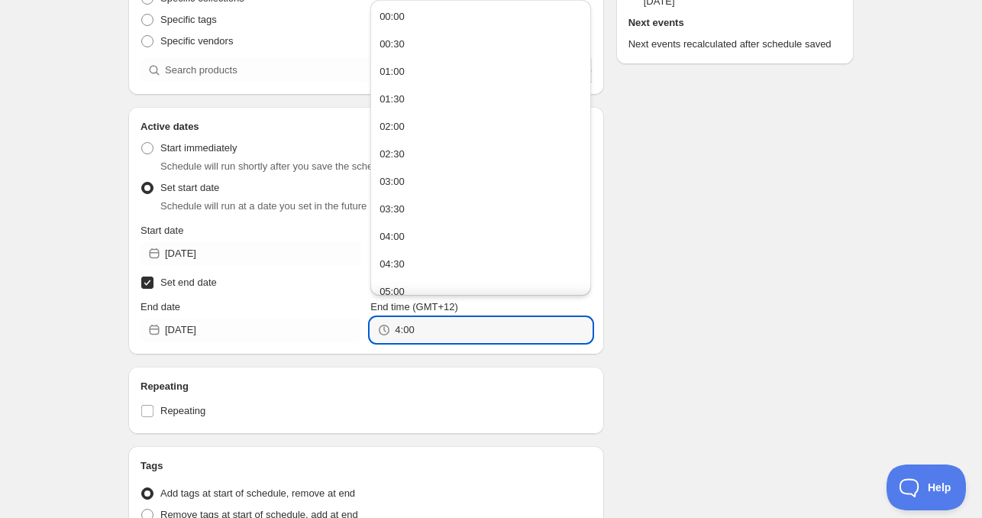
type input "04:00"
click at [627, 343] on div "Schedule name Sun Sep 07 2025 4am Your customers won't see this Product selecti…" at bounding box center [484, 290] width 737 height 947
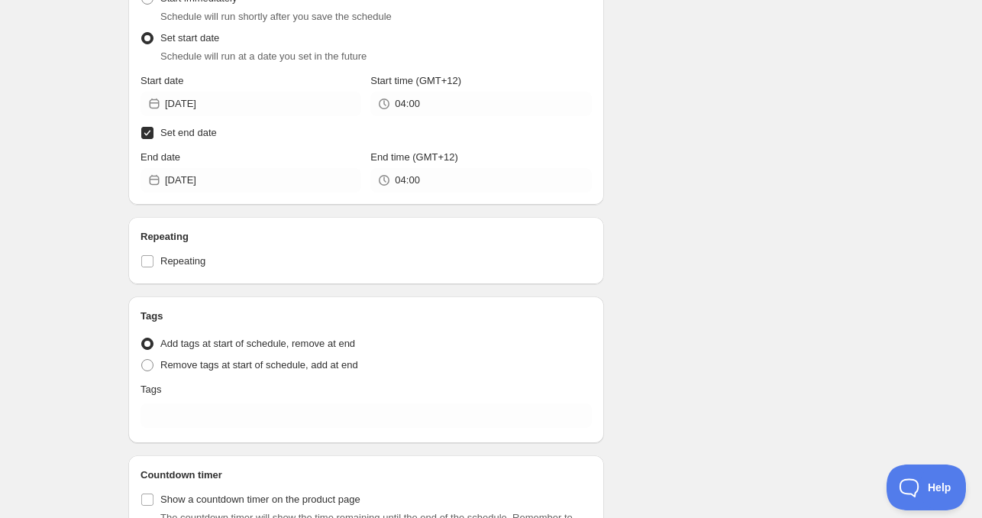
scroll to position [458, 0]
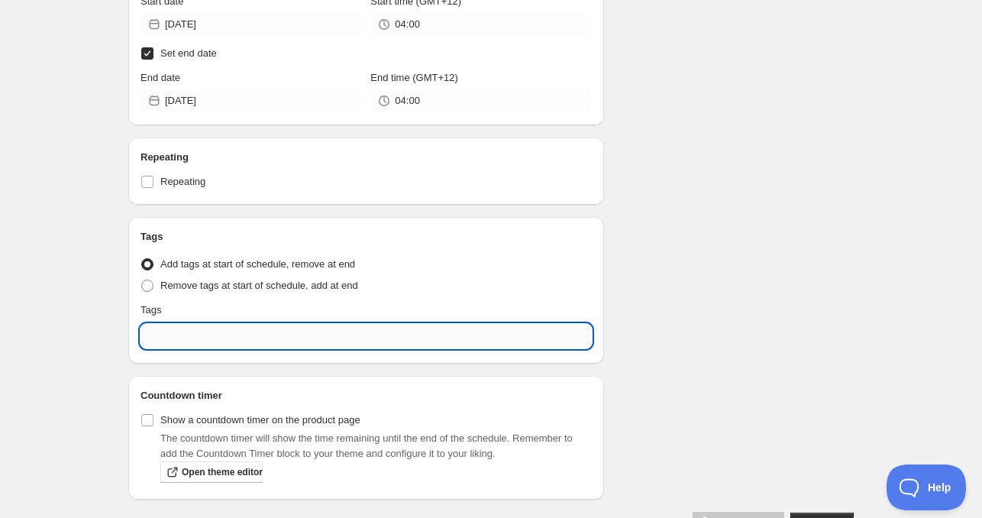
click at [179, 330] on input "text" at bounding box center [365, 336] width 451 height 24
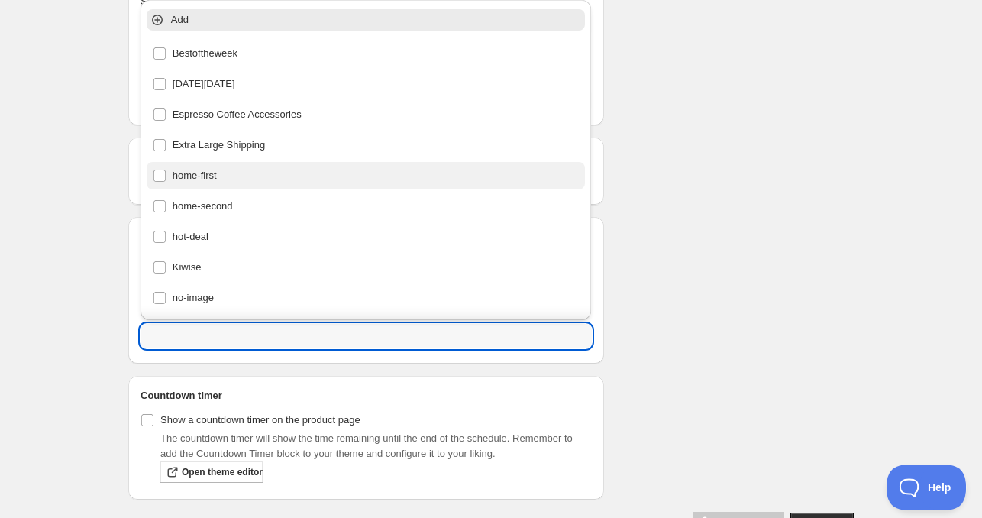
click at [215, 186] on div "home-first" at bounding box center [366, 175] width 439 height 27
type input "home-first"
checkbox input "true"
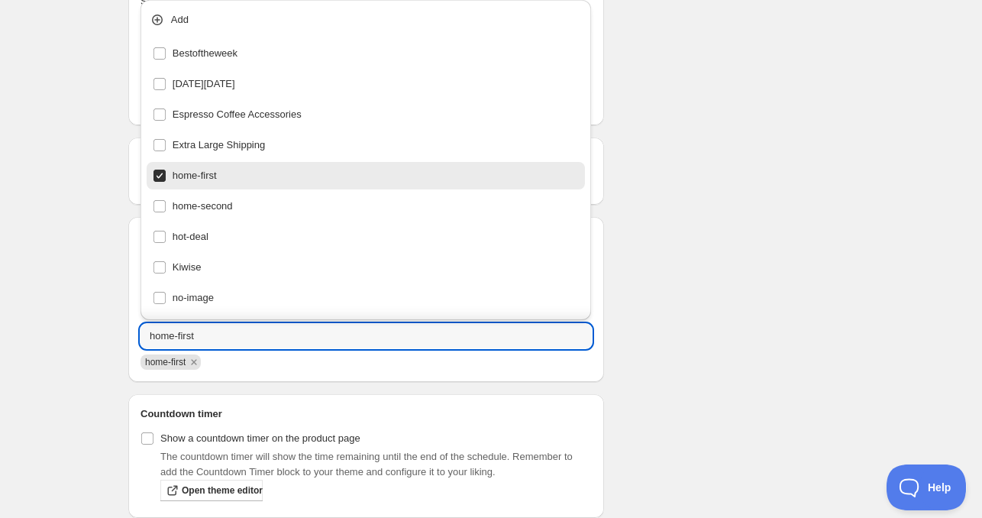
click at [679, 262] on div "Schedule name Sun Sep 07 2025 4am Your customers won't see this Product selecti…" at bounding box center [484, 70] width 737 height 965
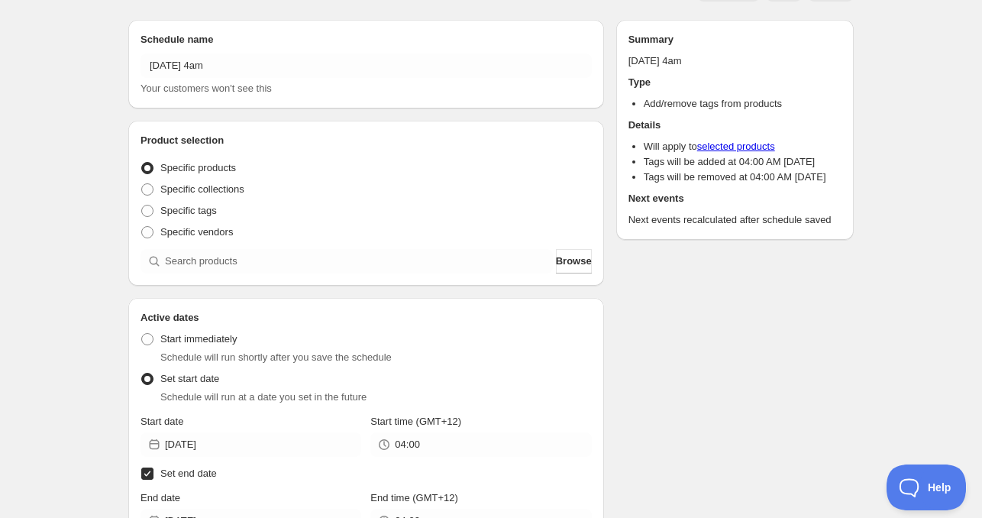
scroll to position [0, 0]
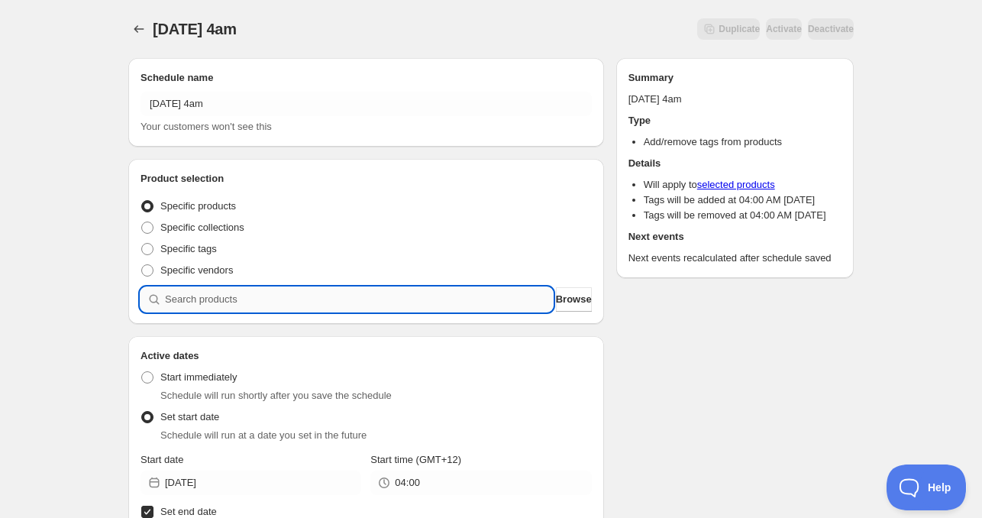
click at [213, 299] on input "search" at bounding box center [359, 299] width 388 height 24
paste input "search"
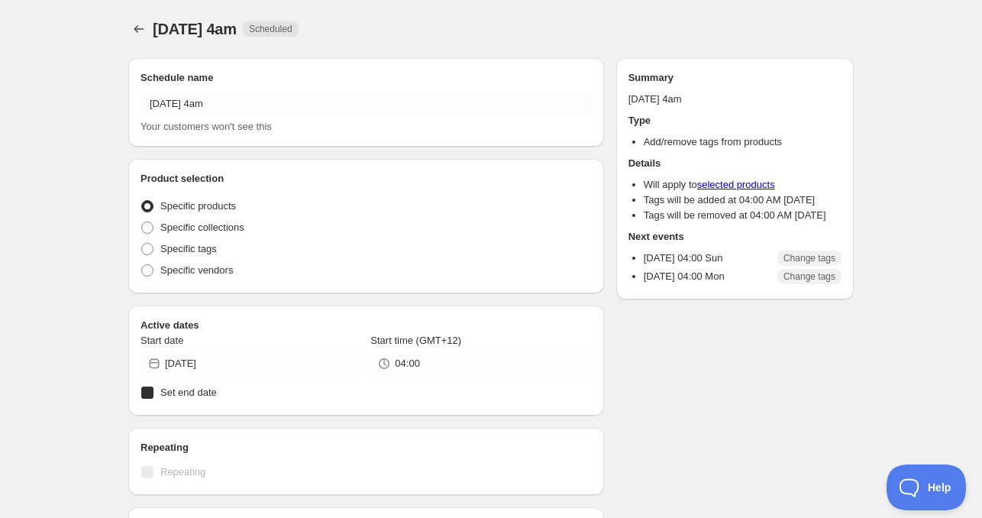
radio input "true"
checkbox input "true"
radio input "true"
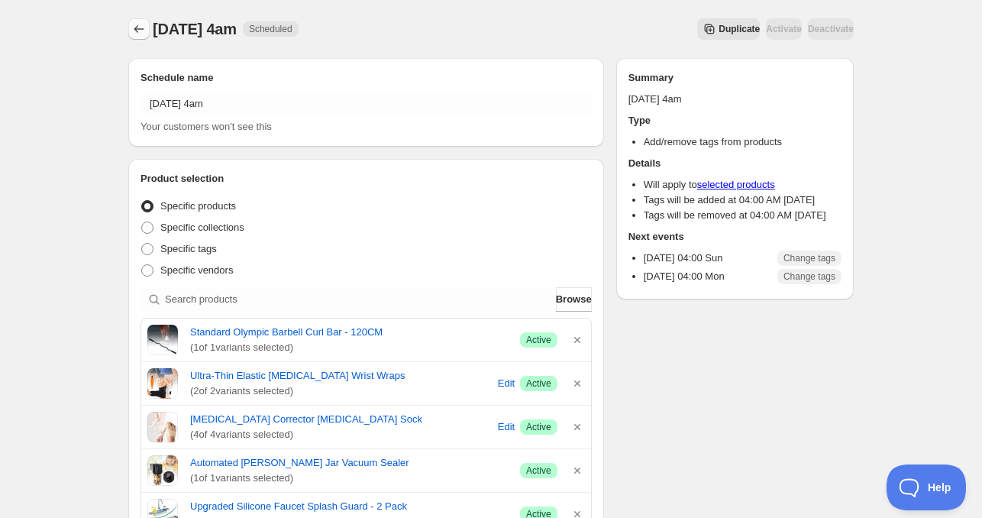
click at [130, 32] on button "Schedules" at bounding box center [138, 28] width 21 height 21
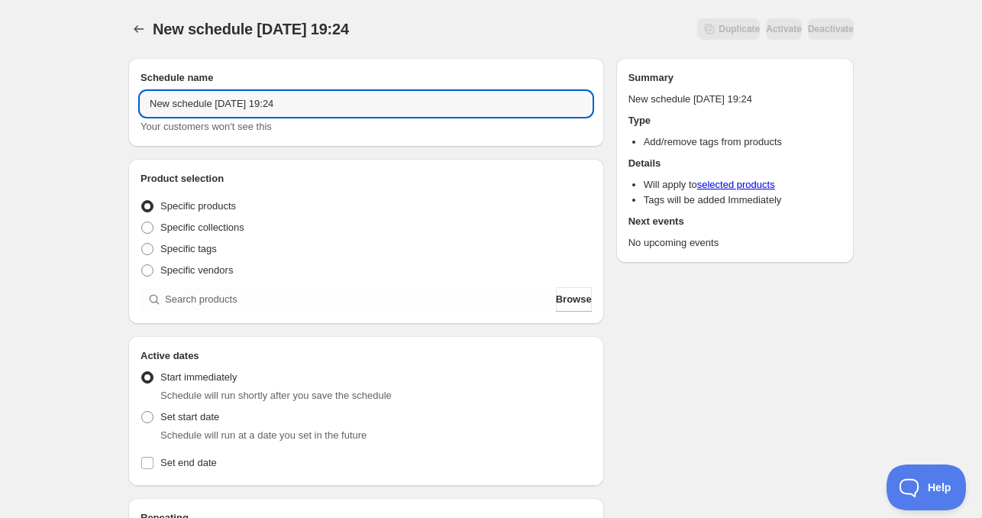
drag, startPoint x: 207, startPoint y: 107, endPoint x: 16, endPoint y: 94, distance: 191.3
click at [16, 94] on div "New schedule Sep 05 2025 19:24. This page is ready New schedule Sep 05 2025 19:…" at bounding box center [491, 462] width 982 height 925
click at [195, 101] on input "Sun Sep 05 2025 19:24" at bounding box center [365, 104] width 451 height 24
drag, startPoint x: 220, startPoint y: 106, endPoint x: 412, endPoint y: 127, distance: 193.6
click at [409, 118] on div "Sun Sep 07 2025 19:24 Your customers won't see this" at bounding box center [365, 113] width 451 height 43
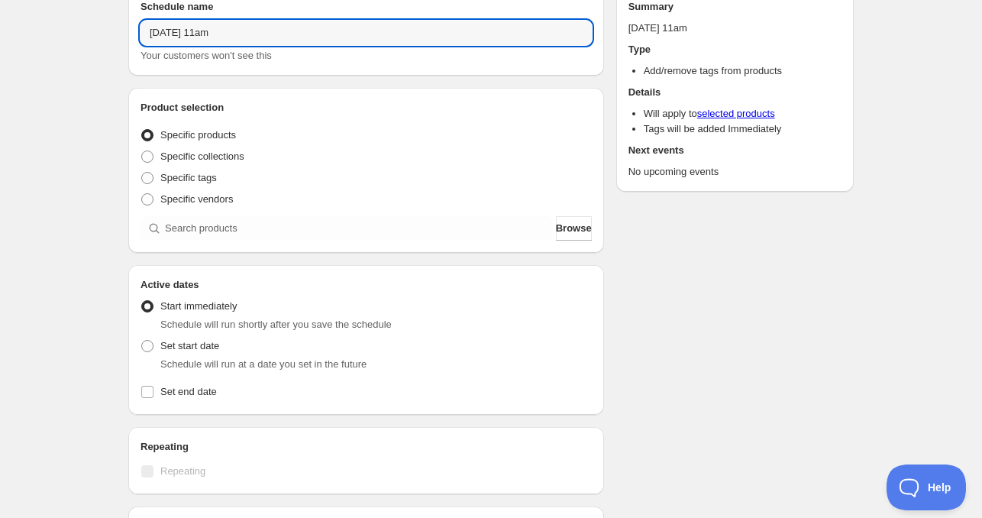
scroll to position [229, 0]
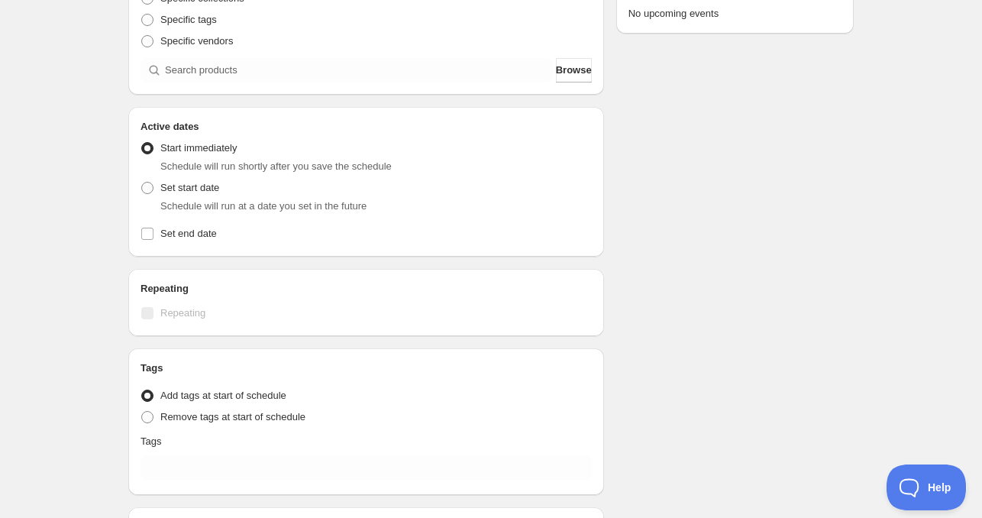
type input "Sun Sep 07 2025 11am"
click at [174, 200] on span "Schedule will run at a date you set in the future" at bounding box center [263, 205] width 206 height 11
click at [179, 189] on span "Set start date" at bounding box center [189, 187] width 59 height 11
click at [142, 182] on input "Set start date" at bounding box center [141, 182] width 1 height 1
radio input "true"
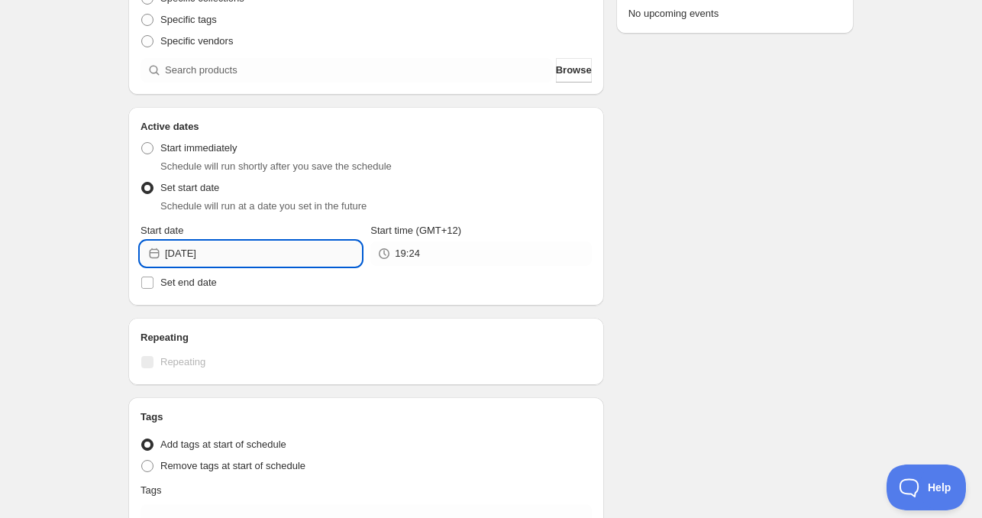
click at [229, 244] on input "2025-09-05" at bounding box center [263, 253] width 196 height 24
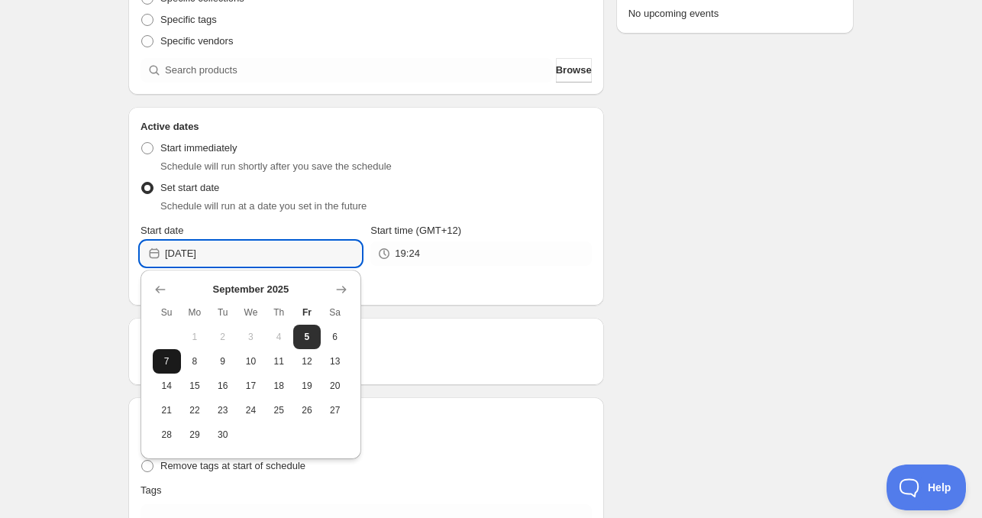
click at [172, 360] on span "7" at bounding box center [167, 361] width 16 height 12
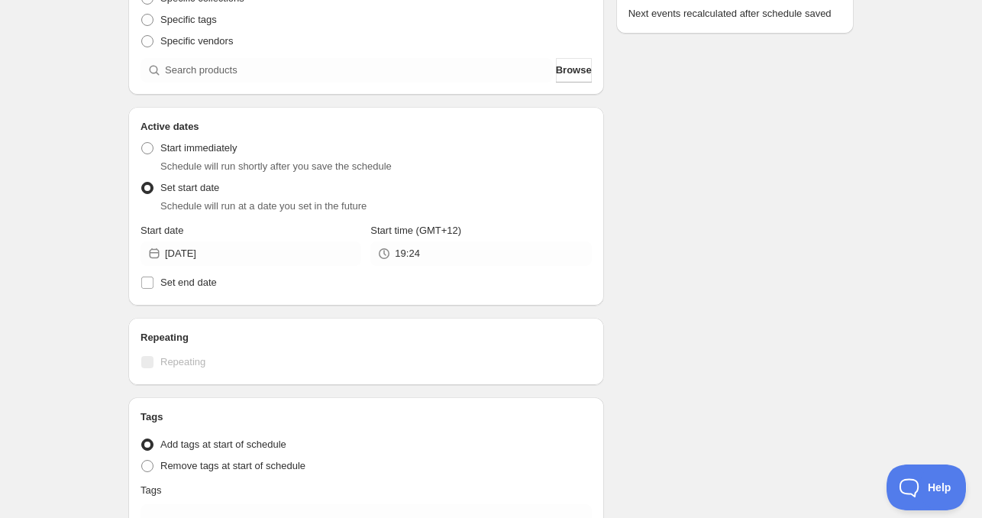
type input "2025-09-07"
click at [431, 254] on input "19:24" at bounding box center [493, 253] width 196 height 24
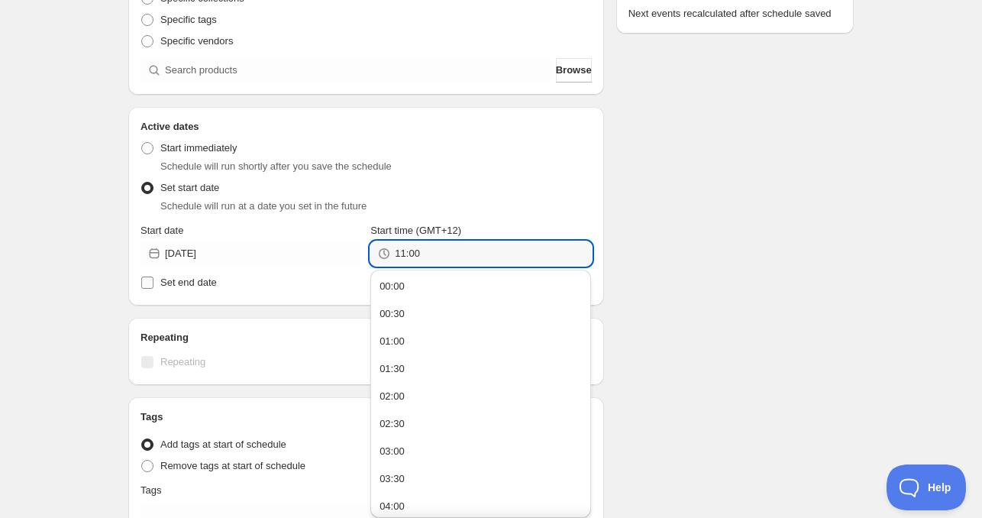
type input "11:00"
click at [192, 282] on span "Set end date" at bounding box center [188, 281] width 56 height 11
click at [153, 282] on input "Set end date" at bounding box center [147, 282] width 12 height 12
checkbox input "true"
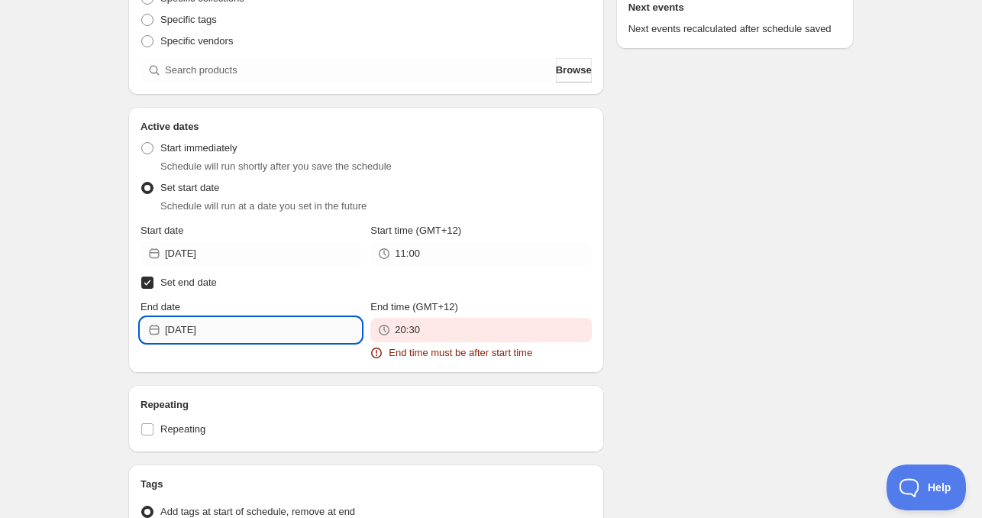
click at [243, 332] on input "2025-09-05" at bounding box center [263, 330] width 196 height 24
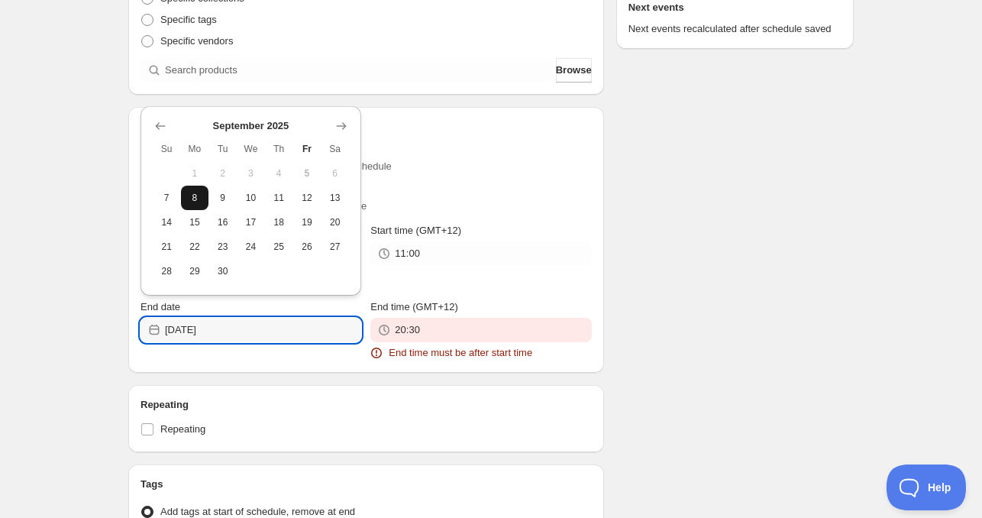
click at [203, 203] on button "8" at bounding box center [195, 198] width 28 height 24
type input "2025-09-08"
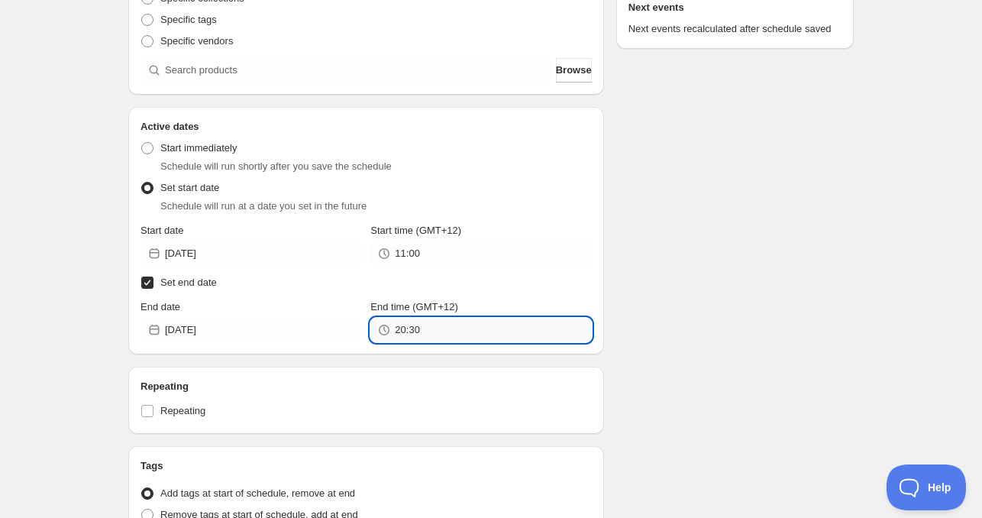
click at [424, 334] on input "20:30" at bounding box center [493, 330] width 196 height 24
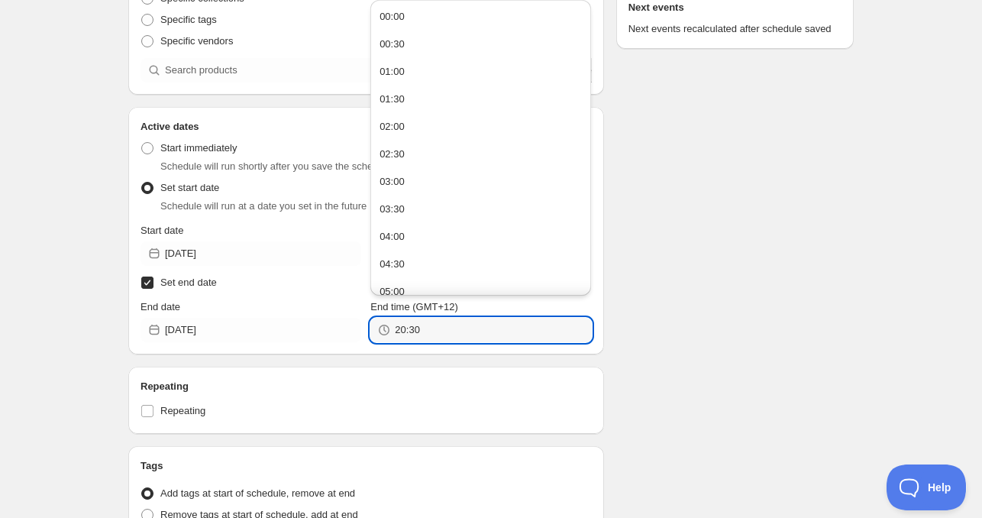
paste input "11:0"
type input "11:00"
click at [432, 354] on div "Schedule name Sun Sep 07 2025 11am Your customers won't see this Product select…" at bounding box center [366, 278] width 476 height 899
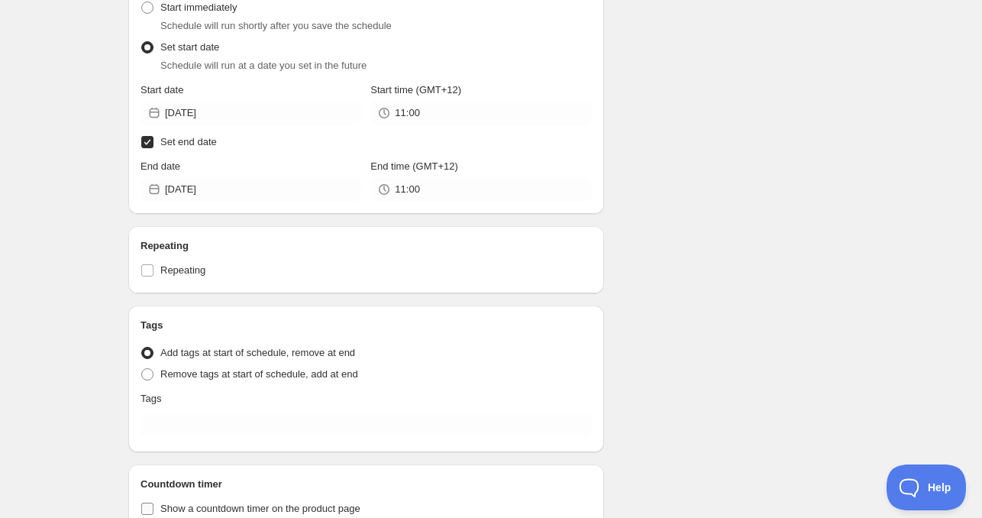
scroll to position [503, 0]
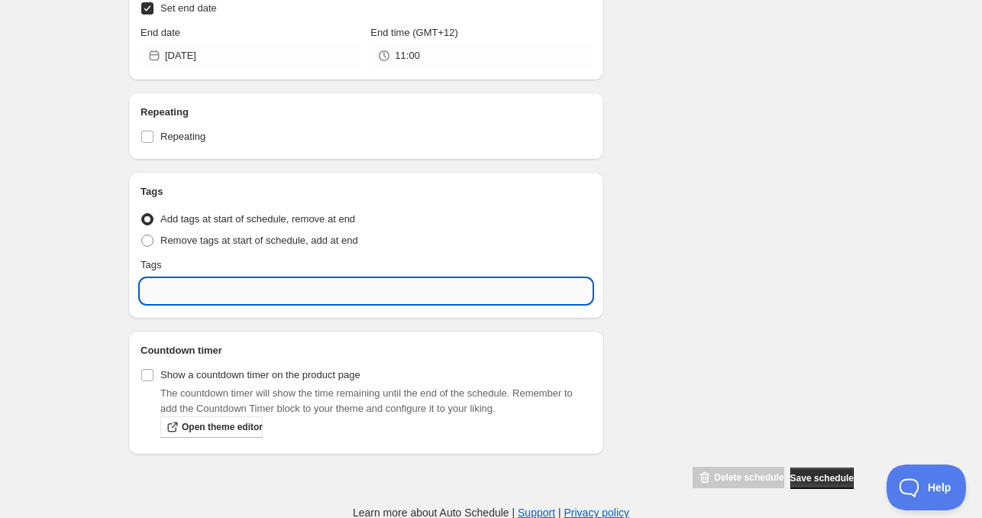
click at [222, 289] on input "text" at bounding box center [365, 291] width 451 height 24
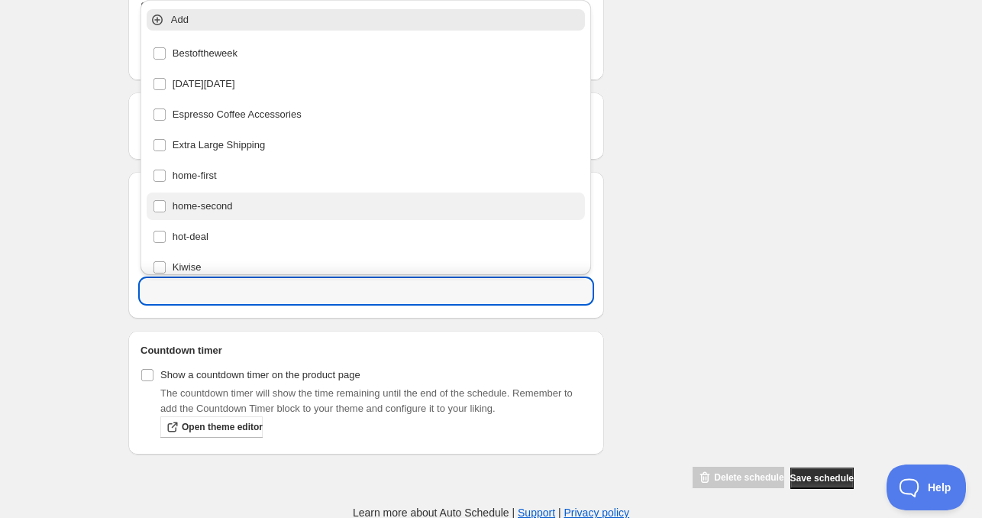
click at [229, 208] on div "home-second" at bounding box center [366, 205] width 427 height 21
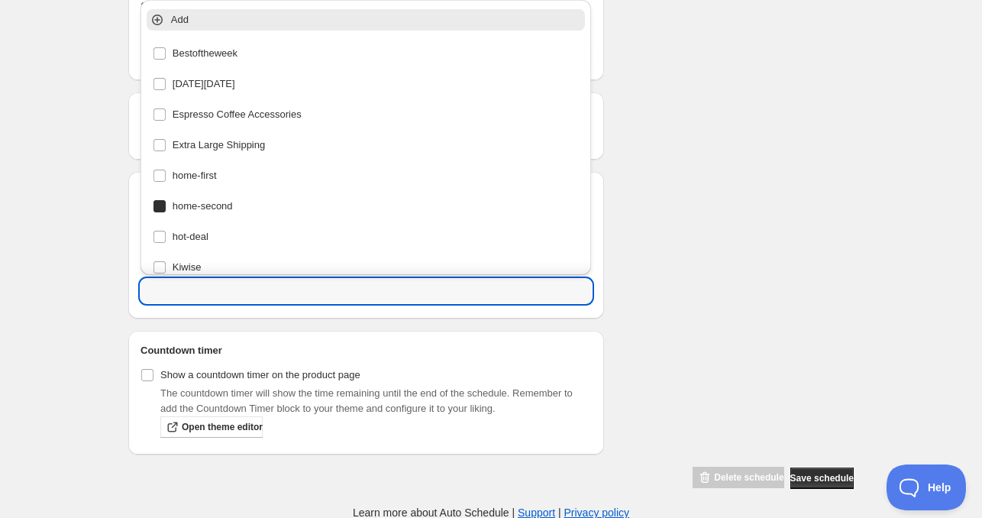
type input "home-second"
checkbox input "true"
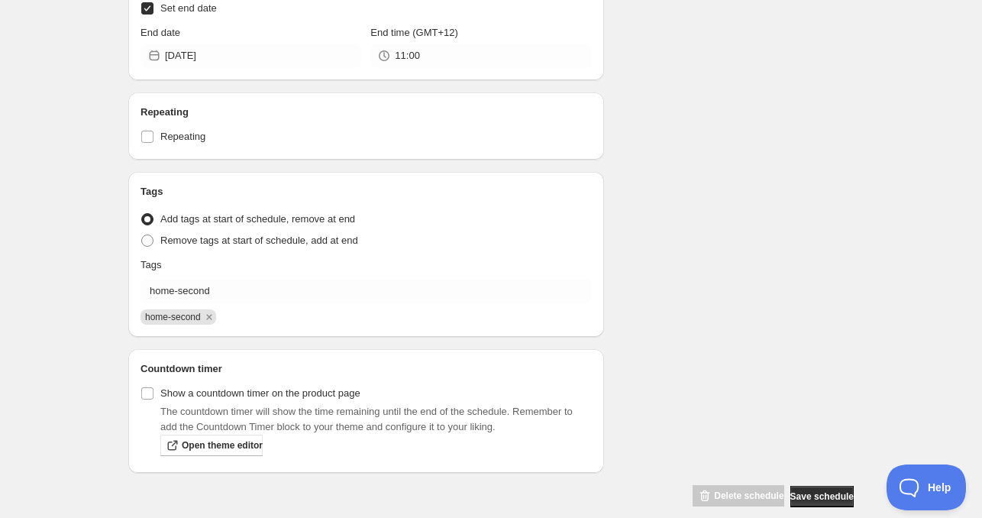
click at [740, 224] on div "Schedule name Sun Sep 07 2025 11am Your customers won't see this Product select…" at bounding box center [484, 25] width 737 height 965
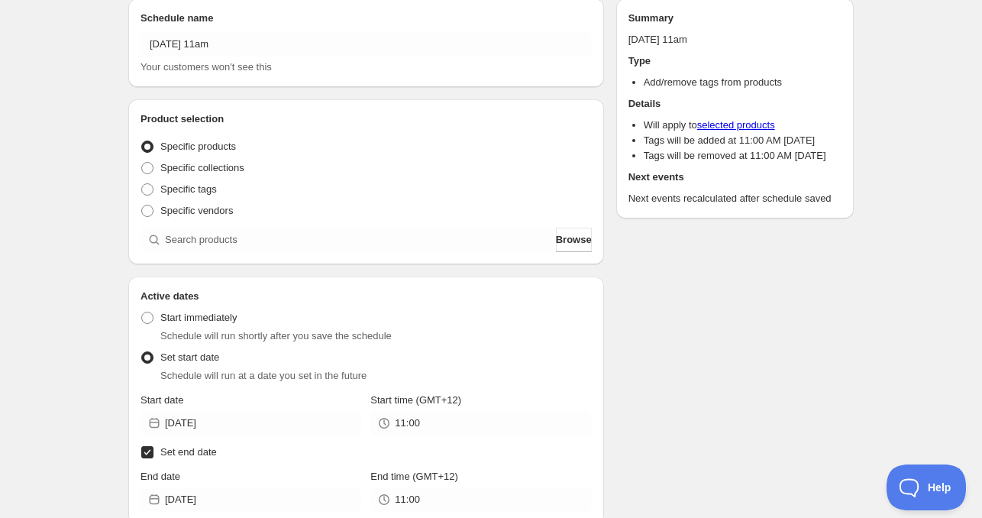
scroll to position [0, 0]
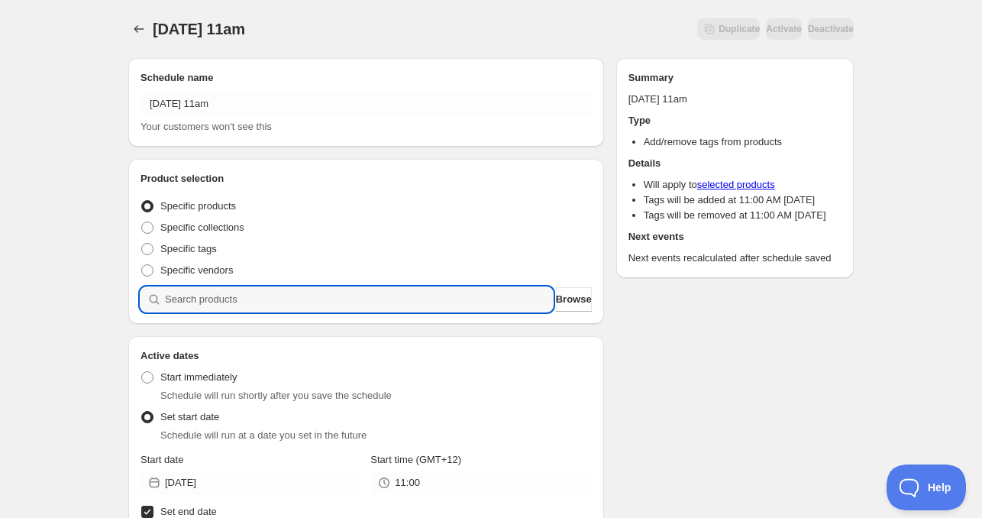
drag, startPoint x: 226, startPoint y: 290, endPoint x: 309, endPoint y: 356, distance: 106.5
click at [227, 290] on input "search" at bounding box center [359, 299] width 388 height 24
paste input "search"
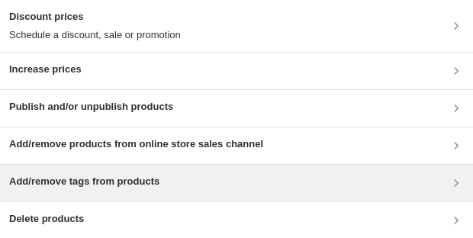
click at [148, 185] on h3 "Add/remove tags from products" at bounding box center [84, 181] width 150 height 15
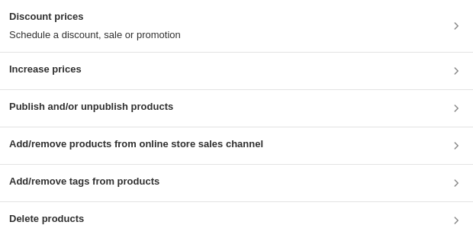
click at [171, 185] on div "Add/remove tags from products" at bounding box center [236, 183] width 455 height 18
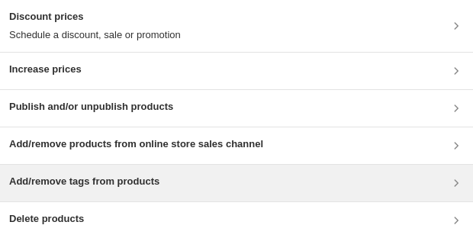
click at [134, 182] on h3 "Add/remove tags from products" at bounding box center [84, 181] width 150 height 15
click at [40, 183] on h3 "Add/remove tags from products" at bounding box center [84, 181] width 150 height 15
